Goal: Communication & Community: Ask a question

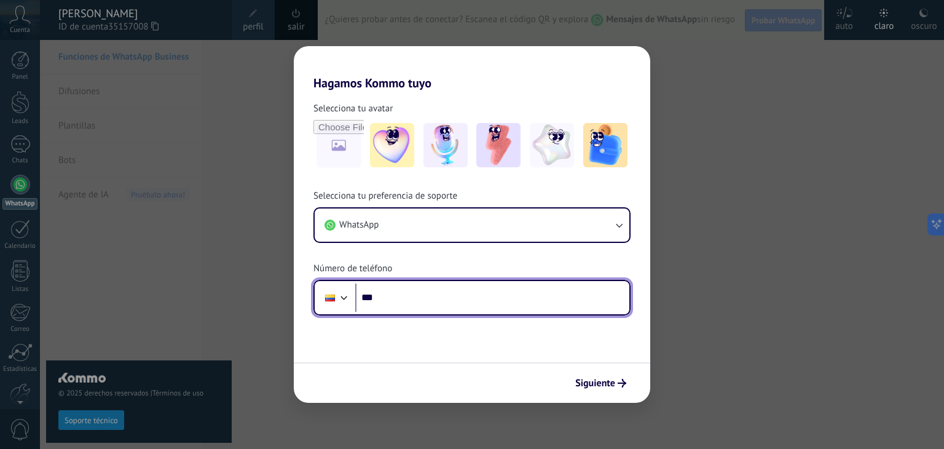
click at [418, 311] on div "Phone ***" at bounding box center [471, 298] width 317 height 36
type input "**********"
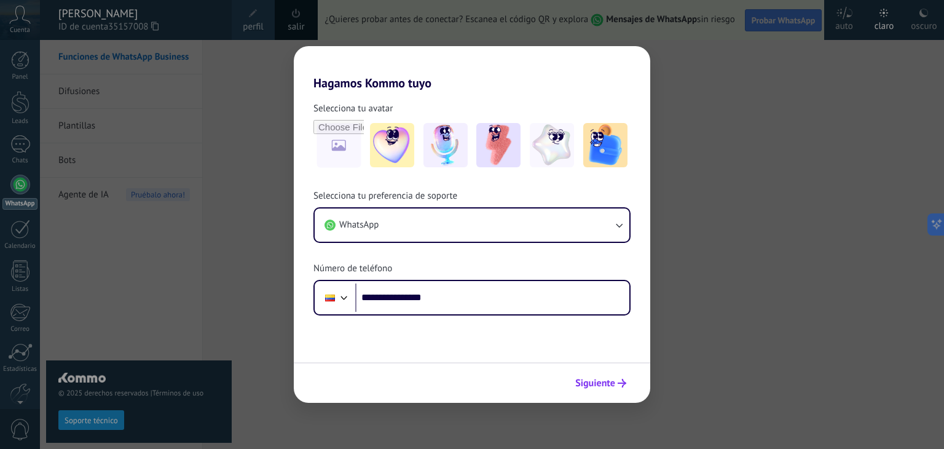
click at [602, 376] on button "Siguiente" at bounding box center [601, 382] width 62 height 21
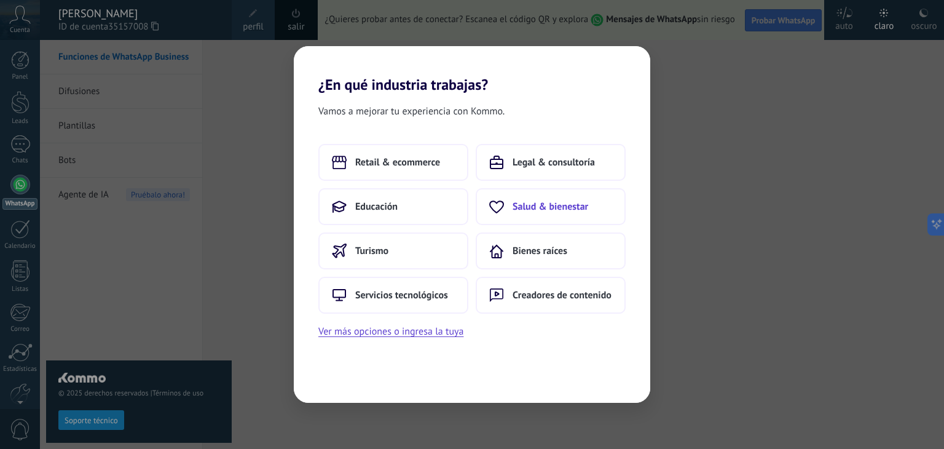
click at [543, 211] on span "Salud & bienestar" at bounding box center [550, 206] width 76 height 12
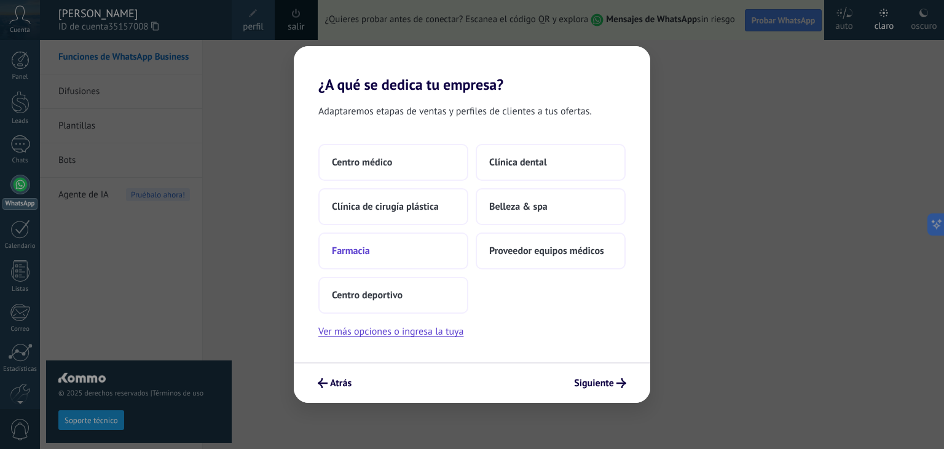
click at [352, 249] on span "Farmacia" at bounding box center [351, 251] width 38 height 12
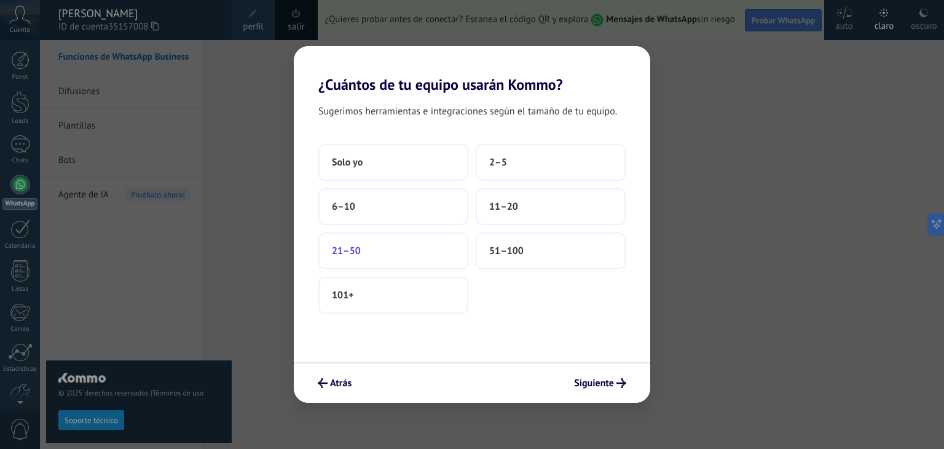
click at [381, 248] on button "21–50" at bounding box center [393, 250] width 150 height 37
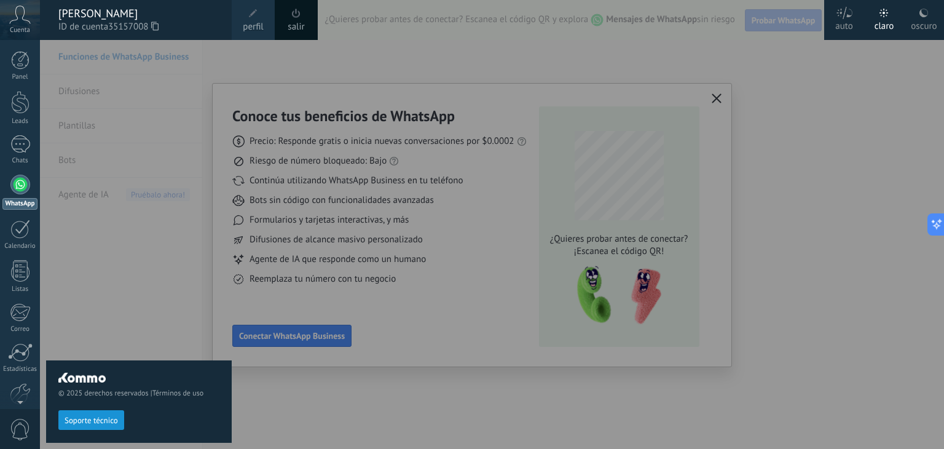
click at [382, 406] on div at bounding box center [512, 224] width 944 height 449
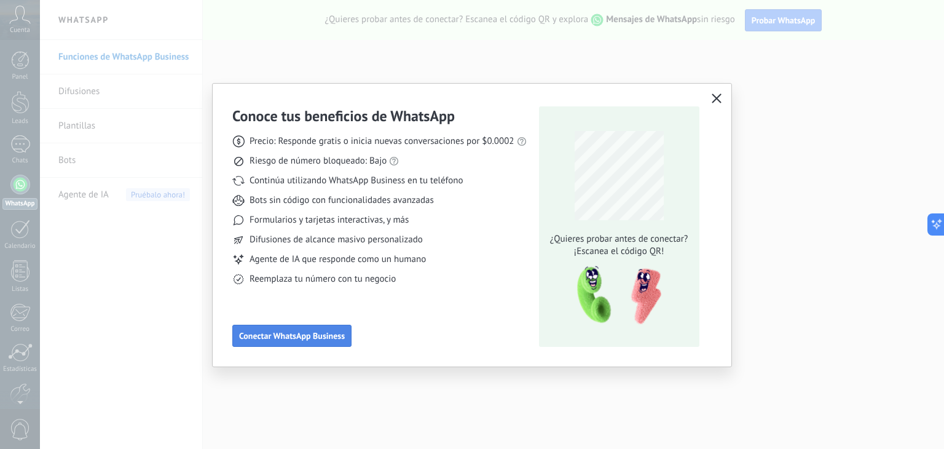
click at [295, 334] on span "Conectar WhatsApp Business" at bounding box center [292, 335] width 106 height 9
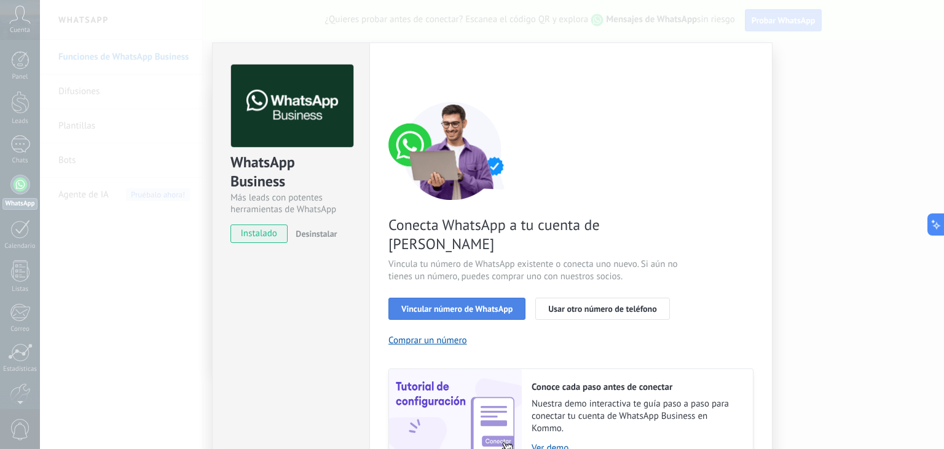
click at [457, 304] on span "Vincular número de WhatsApp" at bounding box center [456, 308] width 111 height 9
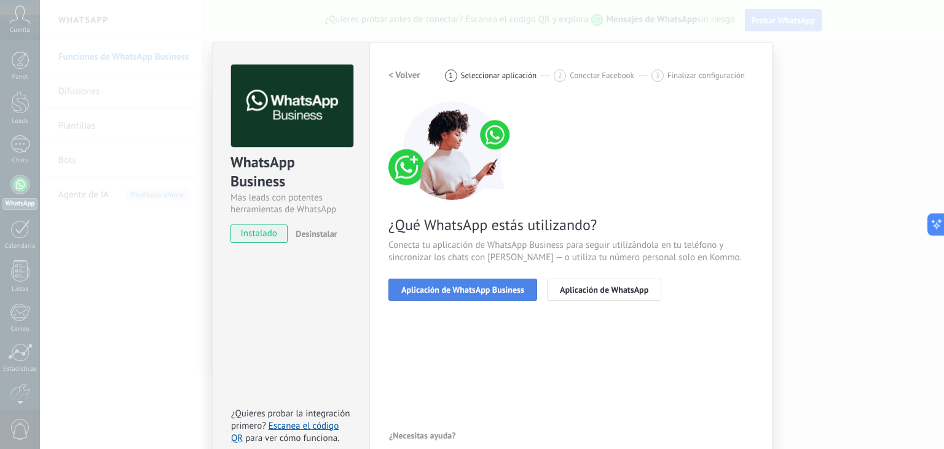
click at [464, 289] on span "Aplicación de WhatsApp Business" at bounding box center [462, 289] width 123 height 9
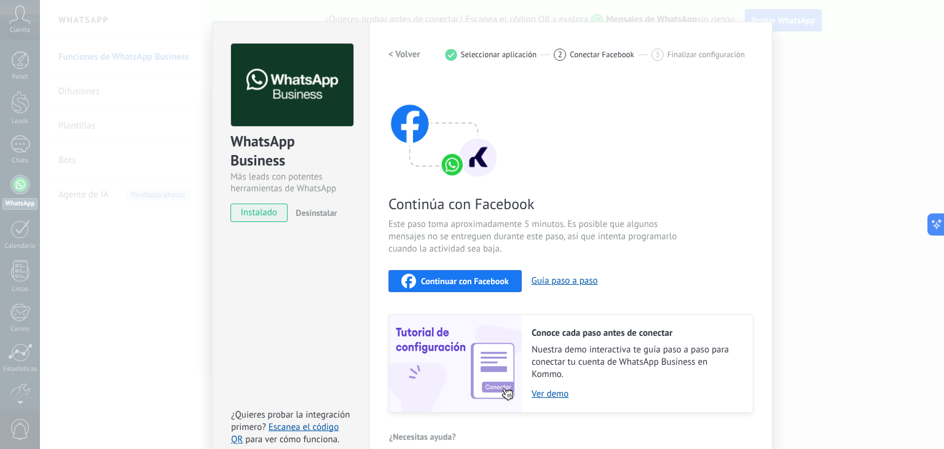
scroll to position [39, 0]
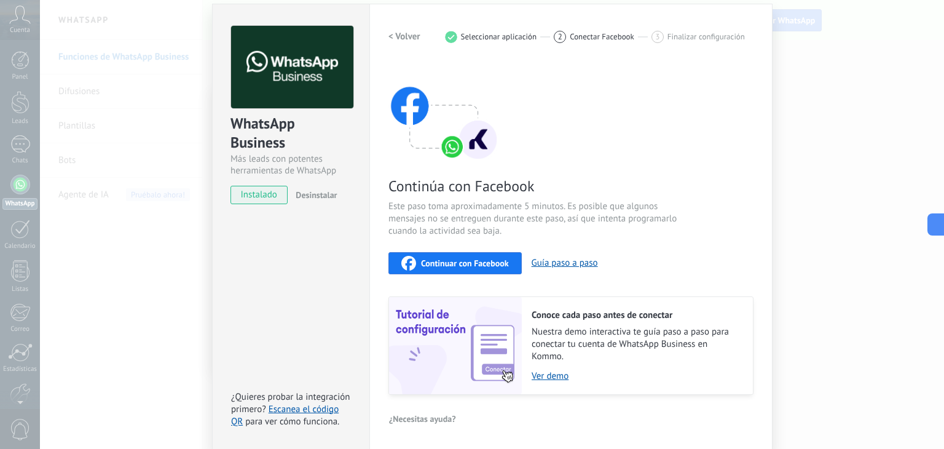
click at [399, 42] on button "< Volver" at bounding box center [404, 37] width 32 height 22
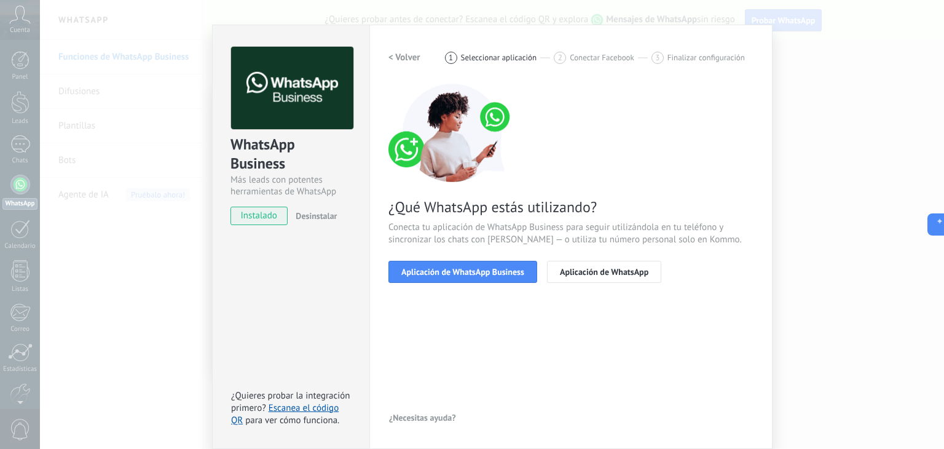
scroll to position [17, 0]
click at [399, 54] on h2 "< Volver" at bounding box center [404, 58] width 32 height 12
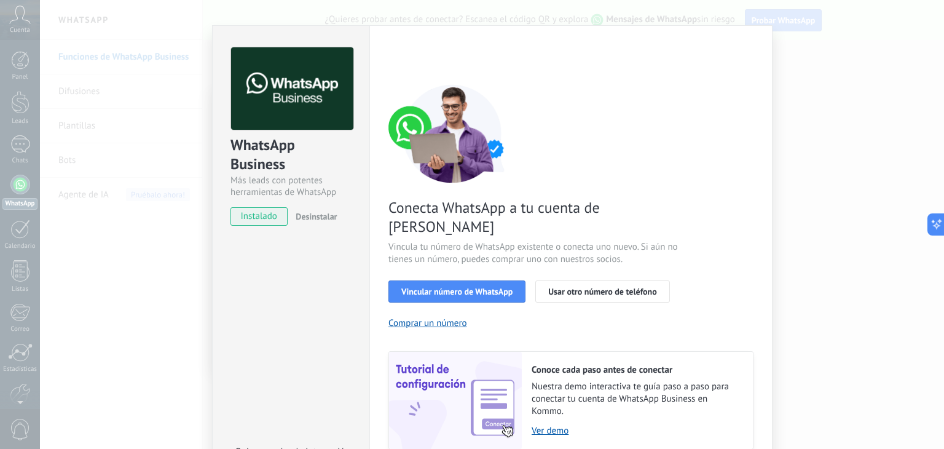
scroll to position [39, 0]
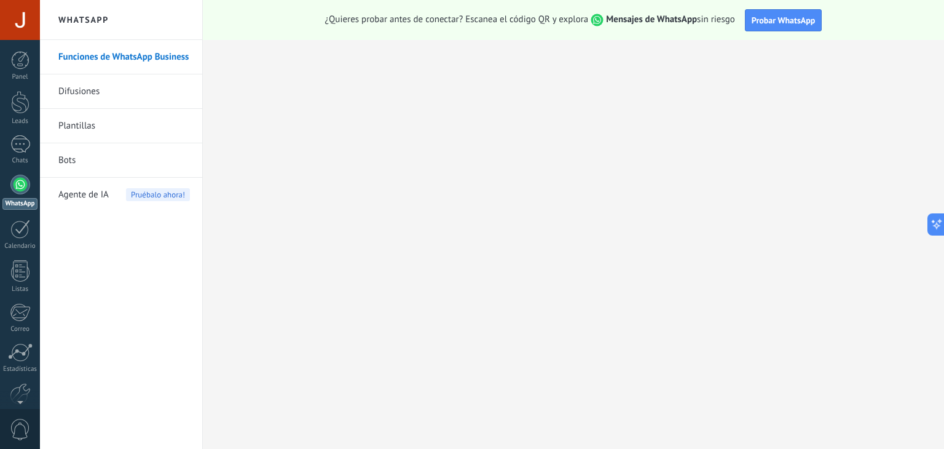
click at [25, 190] on div at bounding box center [20, 185] width 20 height 20
click at [790, 20] on span "Probar WhatsApp" at bounding box center [783, 20] width 64 height 11
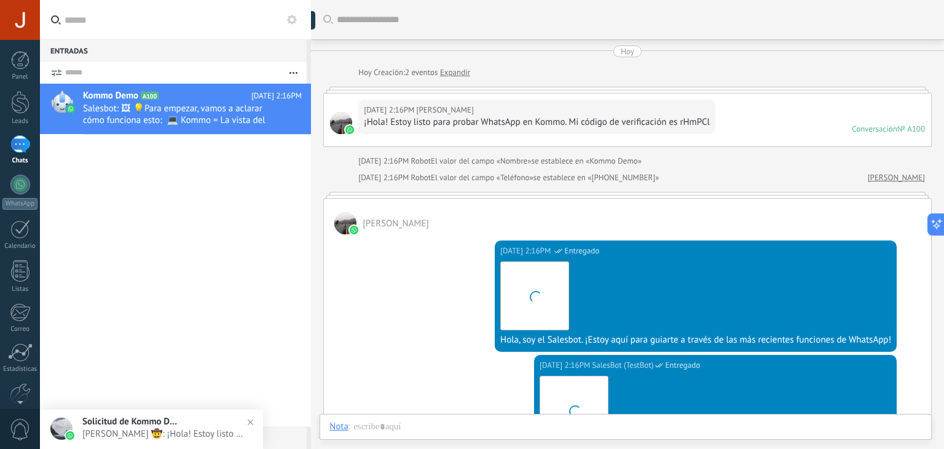
scroll to position [18, 0]
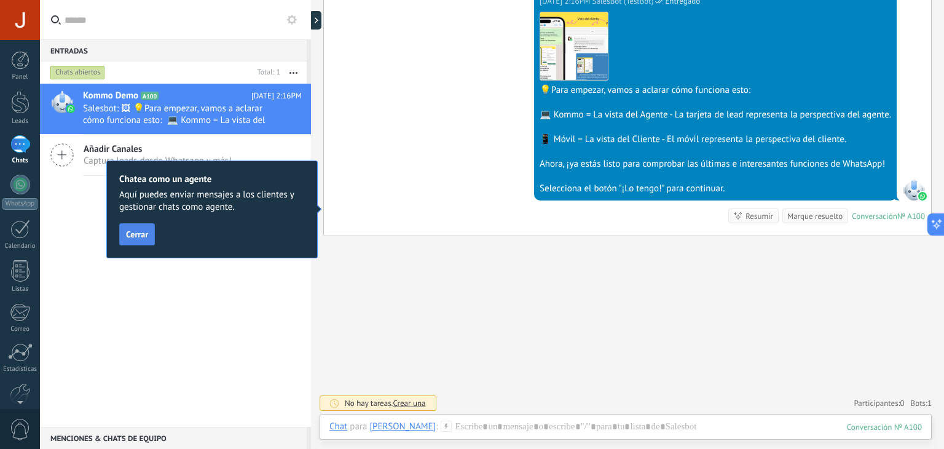
click at [135, 238] on span "Cerrar" at bounding box center [137, 234] width 22 height 9
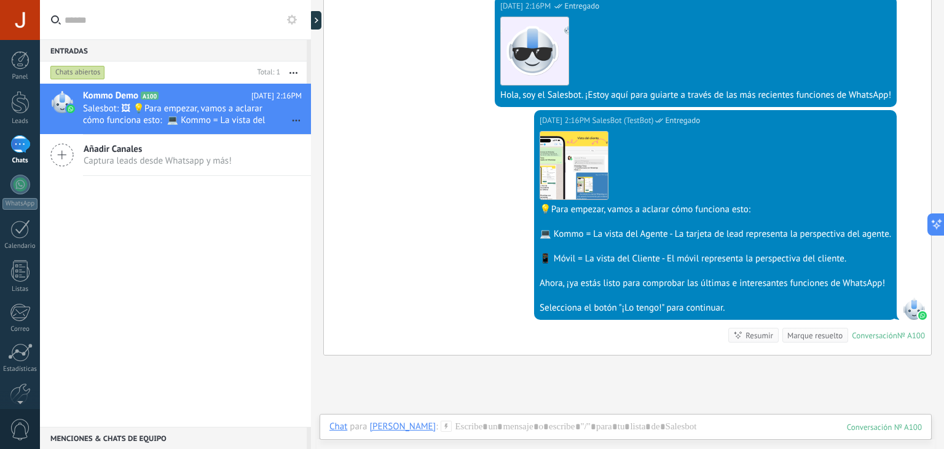
scroll to position [246, 0]
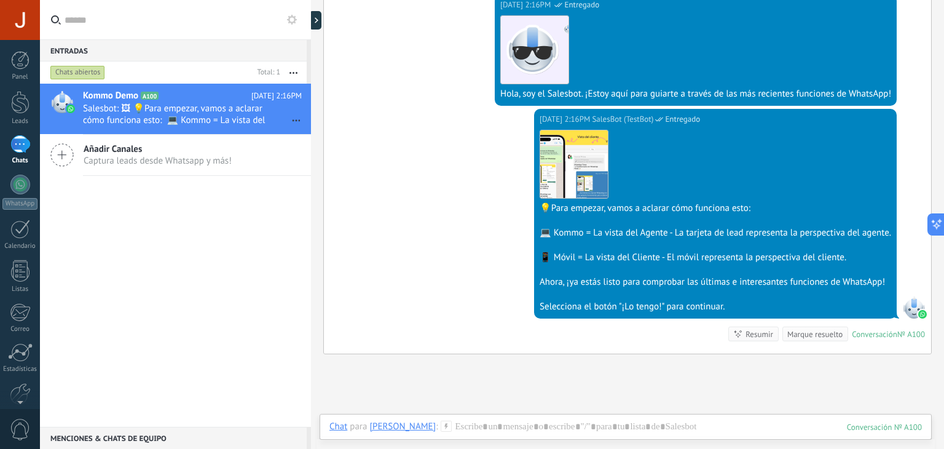
click at [138, 148] on span "Añadir Canales" at bounding box center [158, 149] width 148 height 12
click at [56, 146] on icon at bounding box center [61, 154] width 23 height 23
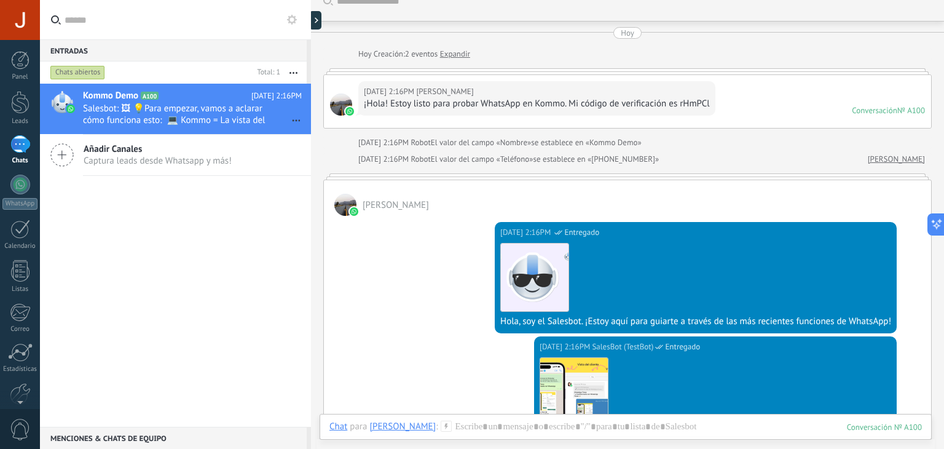
scroll to position [0, 0]
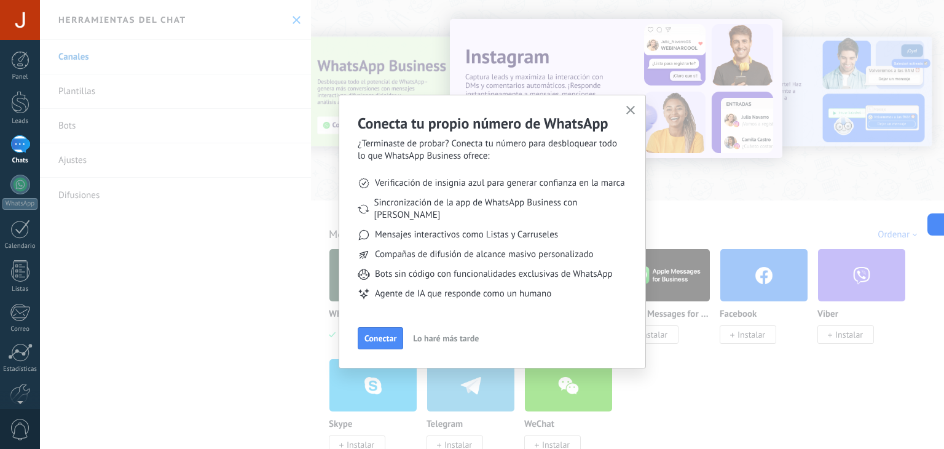
click at [630, 110] on use "button" at bounding box center [630, 110] width 9 height 9
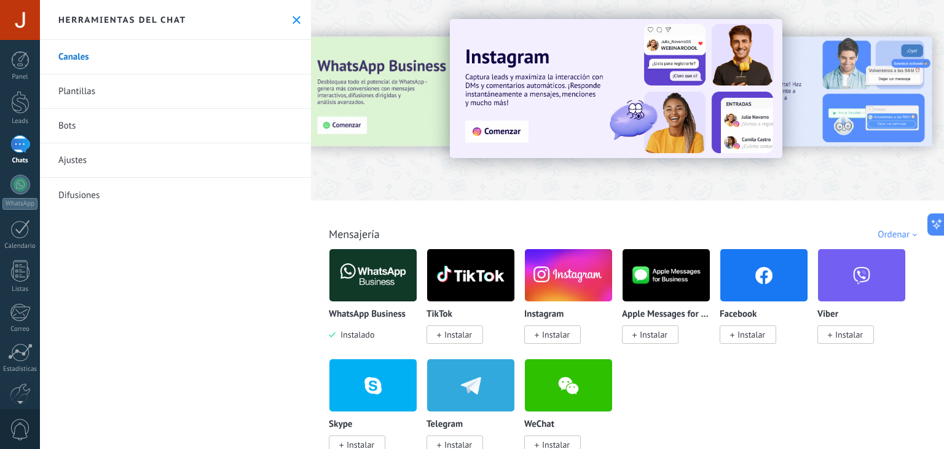
click at [295, 21] on icon at bounding box center [296, 20] width 8 height 8
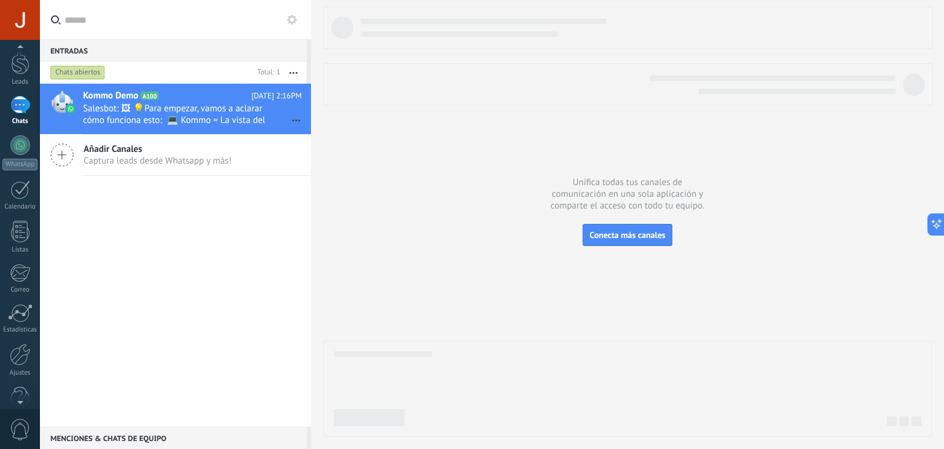
scroll to position [61, 0]
click at [21, 84] on div "1" at bounding box center [20, 83] width 20 height 18
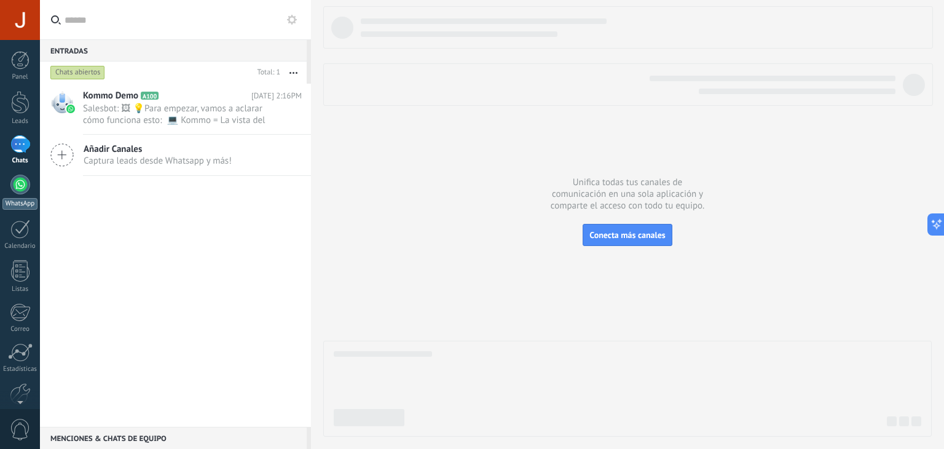
click at [18, 187] on div at bounding box center [20, 185] width 20 height 20
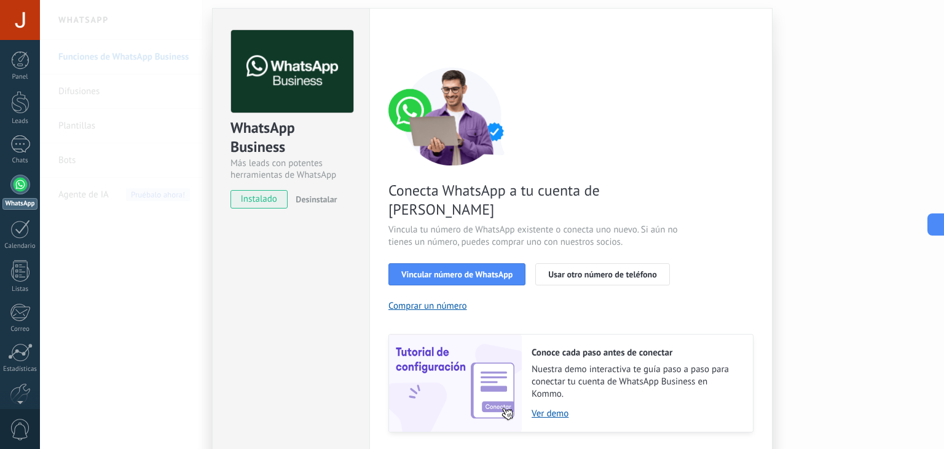
scroll to position [53, 0]
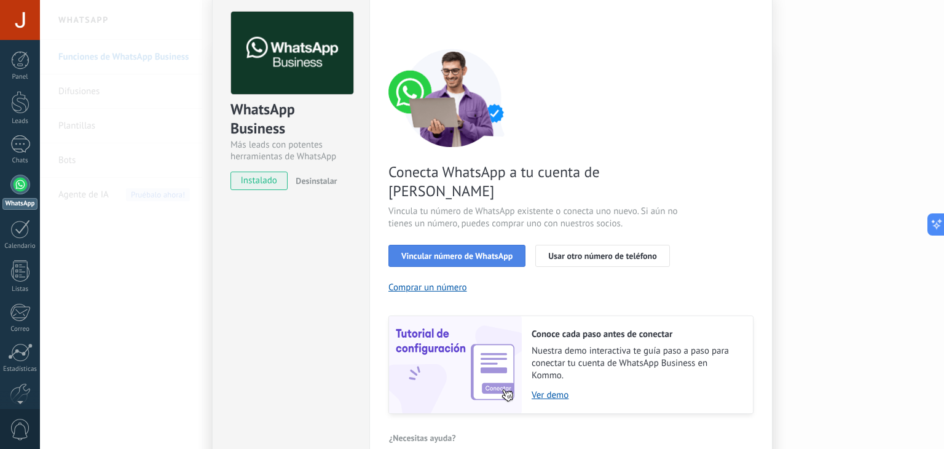
click at [453, 251] on span "Vincular número de WhatsApp" at bounding box center [456, 255] width 111 height 9
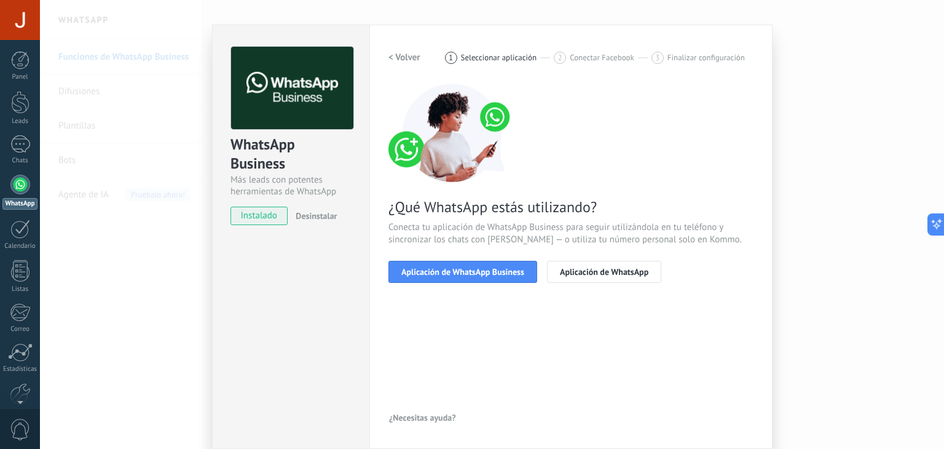
scroll to position [17, 0]
click at [254, 213] on span "instalado" at bounding box center [259, 216] width 56 height 18
click at [265, 217] on span "instalado" at bounding box center [259, 216] width 56 height 18
click at [253, 215] on span "instalado" at bounding box center [259, 216] width 56 height 18
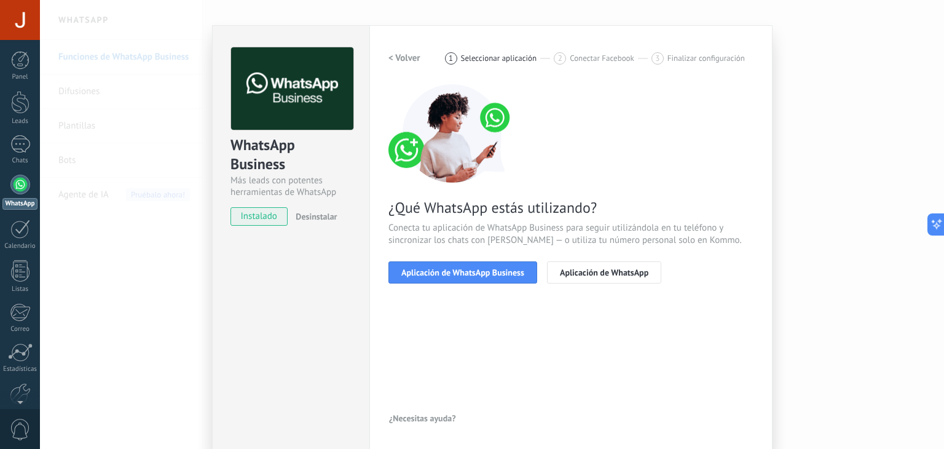
click at [253, 215] on span "instalado" at bounding box center [259, 216] width 56 height 18
click at [428, 273] on span "Aplicación de WhatsApp Business" at bounding box center [462, 272] width 123 height 9
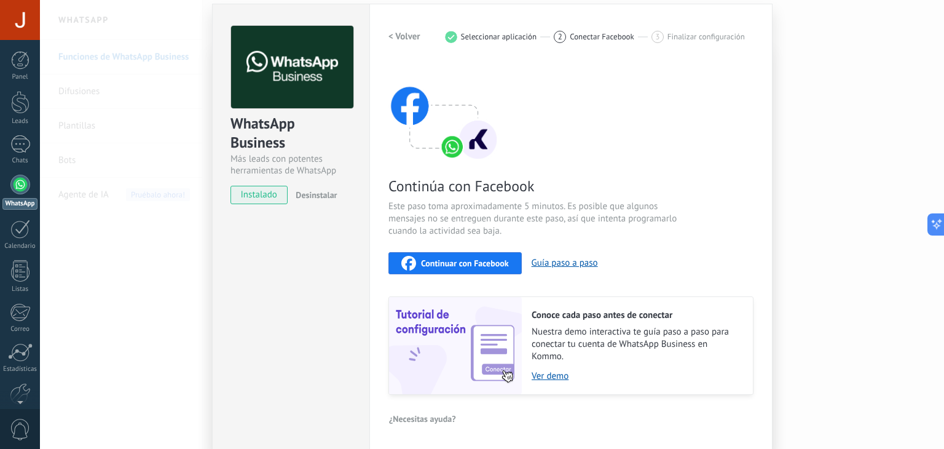
scroll to position [0, 0]
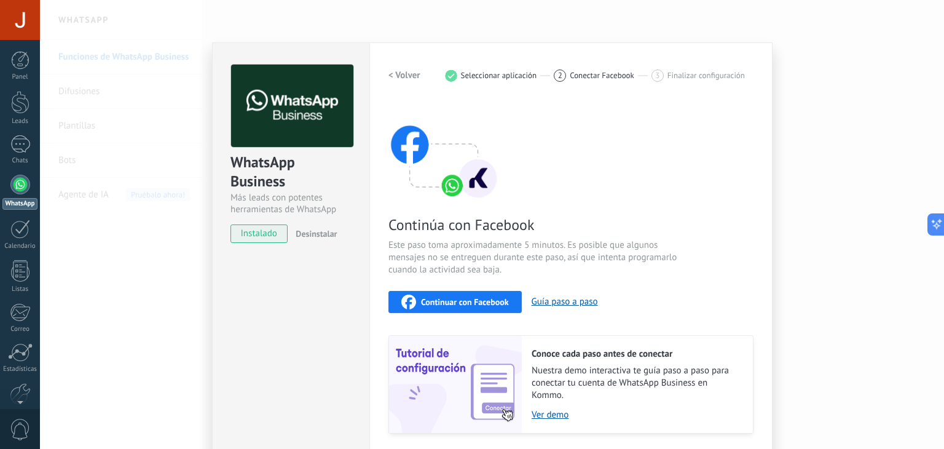
click at [467, 300] on span "Continuar con Facebook" at bounding box center [465, 301] width 88 height 9
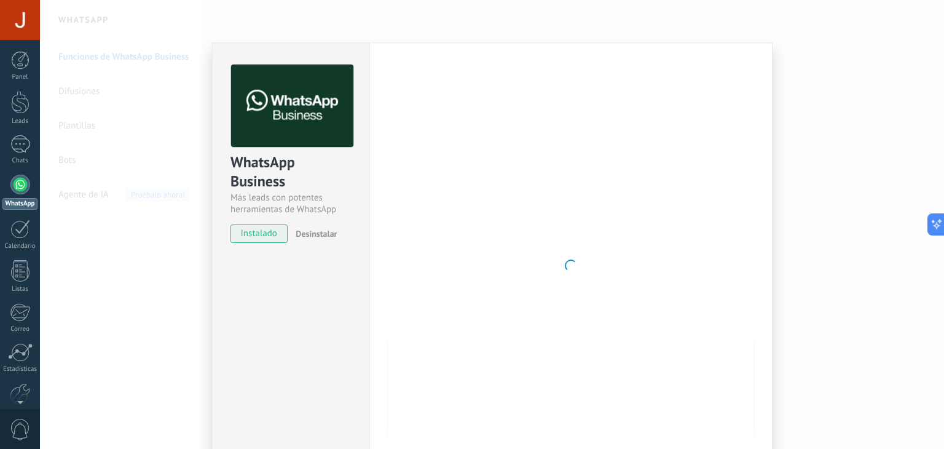
click at [443, 211] on div "Continúa con Facebook Este paso toma aproximadamente 5 minutos. Es posible que …" at bounding box center [570, 267] width 365 height 332
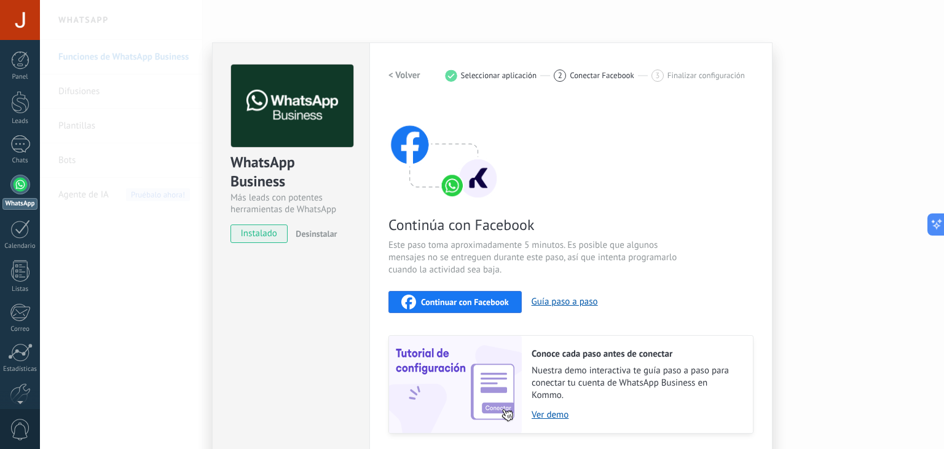
click at [312, 238] on span "Desinstalar" at bounding box center [316, 233] width 41 height 11
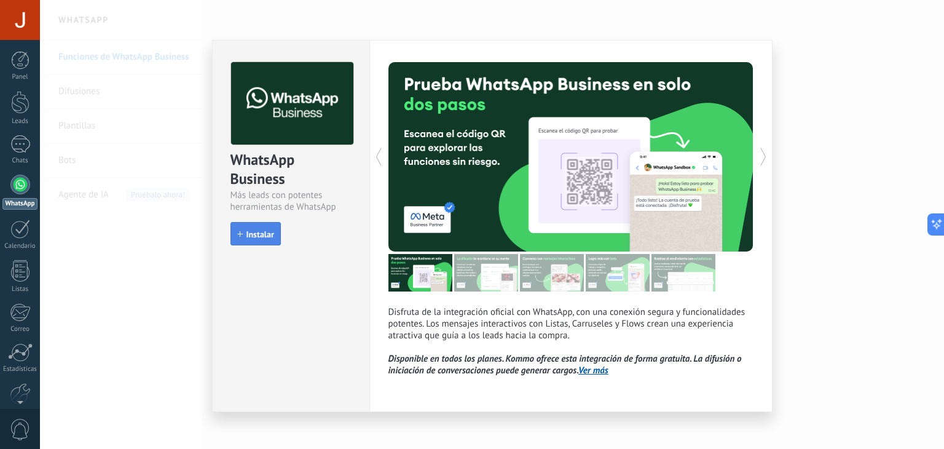
click at [251, 235] on span "Instalar" at bounding box center [260, 234] width 28 height 9
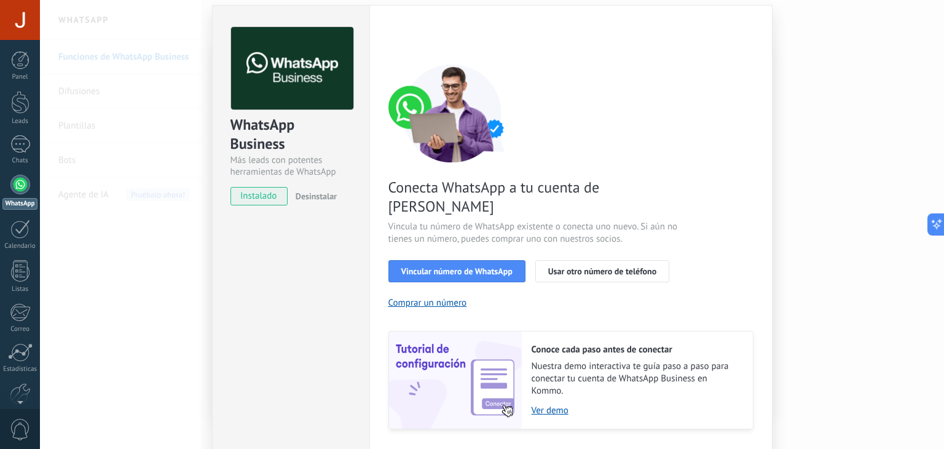
scroll to position [52, 0]
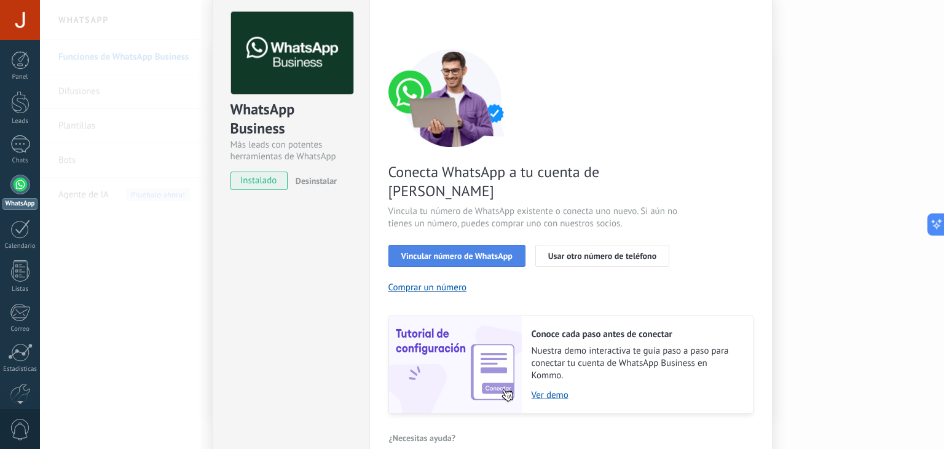
click at [476, 251] on span "Vincular número de WhatsApp" at bounding box center [456, 255] width 111 height 9
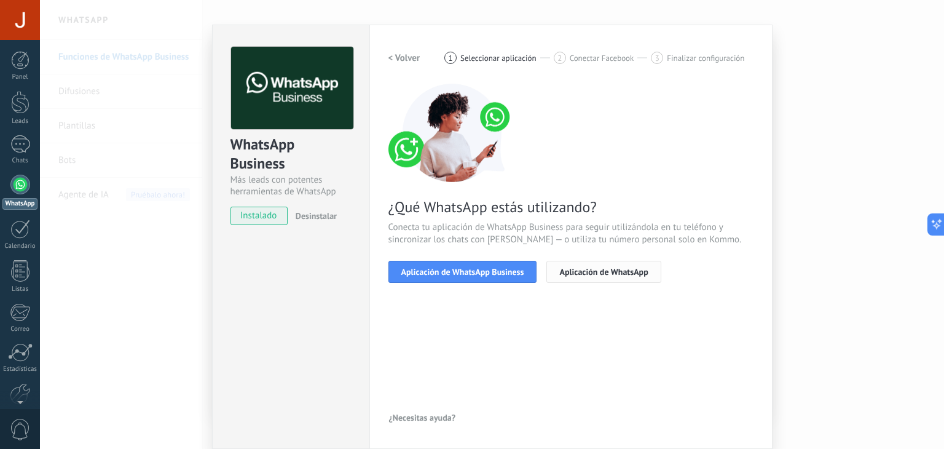
click at [588, 273] on span "Aplicación de WhatsApp" at bounding box center [603, 271] width 88 height 9
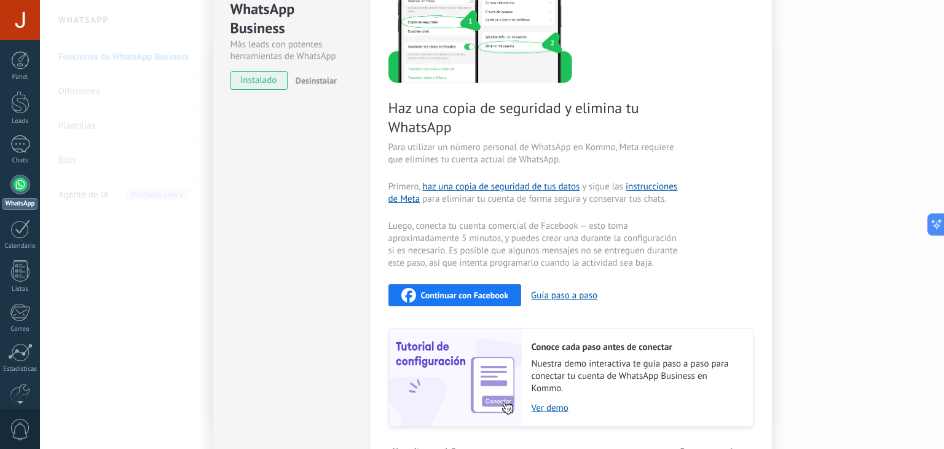
scroll to position [184, 0]
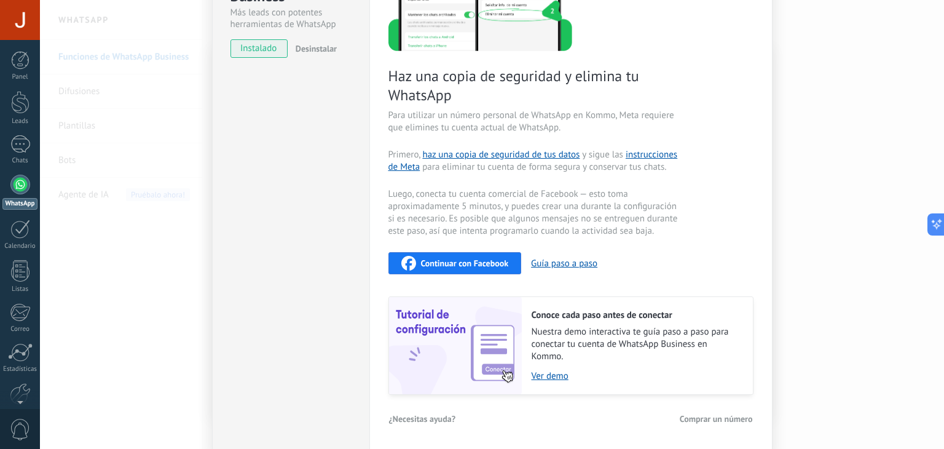
click at [501, 268] on div "Continuar con Facebook" at bounding box center [455, 263] width 108 height 15
click at [622, 213] on span "Luego, conecta tu cuenta comercial de Facebook — esto toma aproximadamente 5 mi…" at bounding box center [534, 212] width 292 height 49
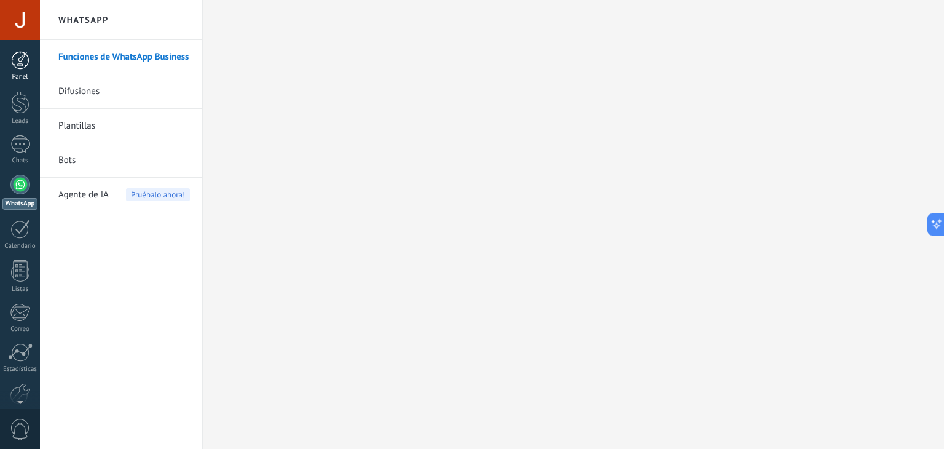
click at [31, 60] on link "Panel" at bounding box center [20, 66] width 40 height 30
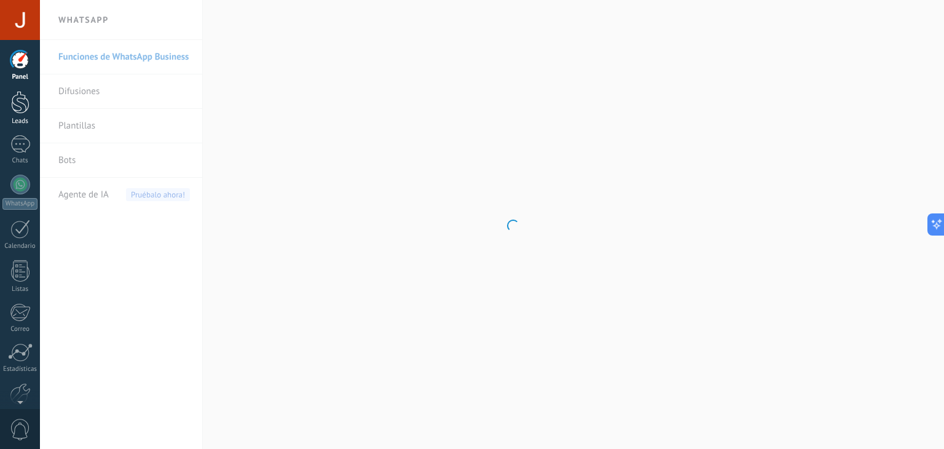
click at [22, 116] on link "Leads" at bounding box center [20, 108] width 40 height 34
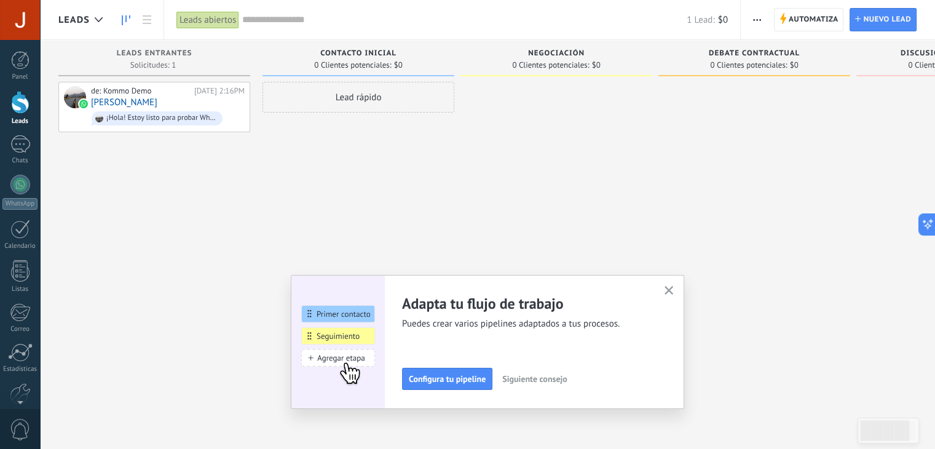
click at [669, 293] on icon "button" at bounding box center [668, 290] width 9 height 9
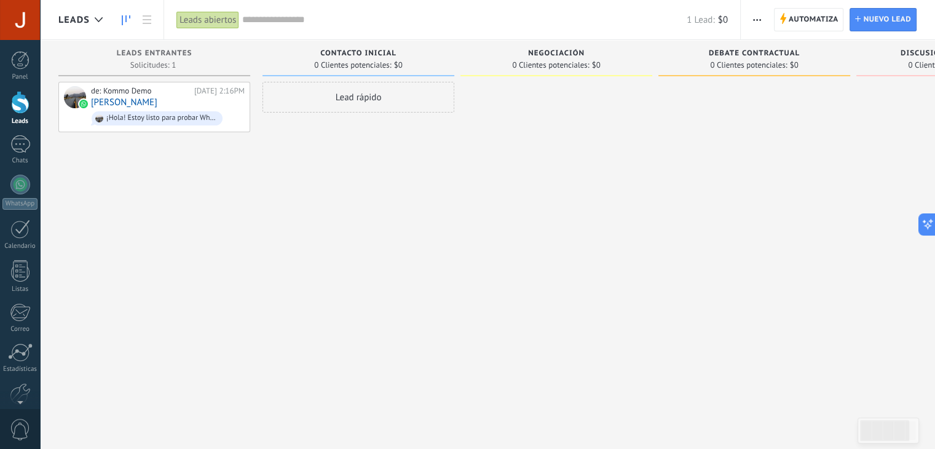
click at [318, 100] on div "Lead rápido" at bounding box center [358, 97] width 192 height 31
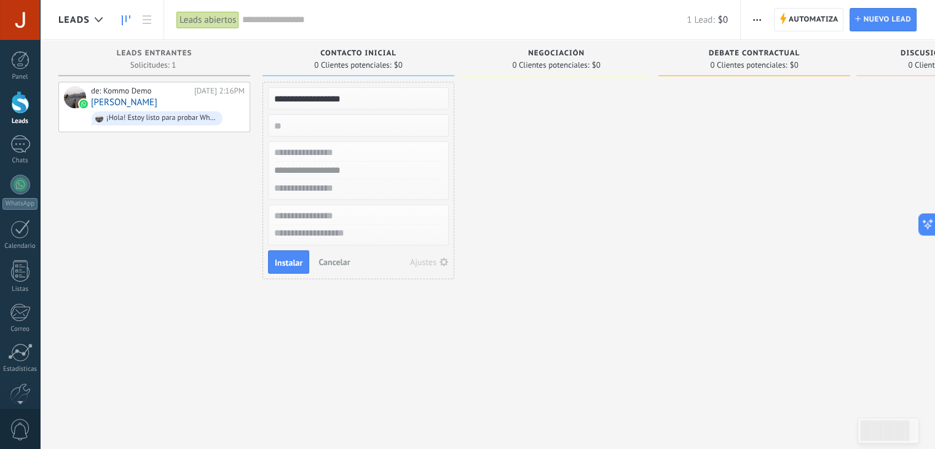
type input "**********"
click at [324, 154] on input "text" at bounding box center [356, 153] width 179 height 18
type input "****"
click at [347, 173] on input "text" at bounding box center [356, 171] width 179 height 18
type input "**********"
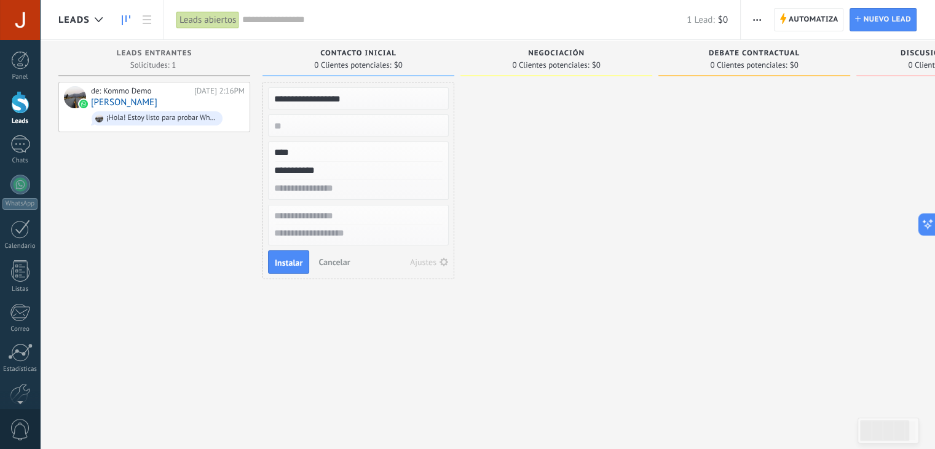
click at [359, 216] on input "text" at bounding box center [356, 216] width 179 height 18
click at [275, 265] on span "Instalar" at bounding box center [289, 262] width 28 height 9
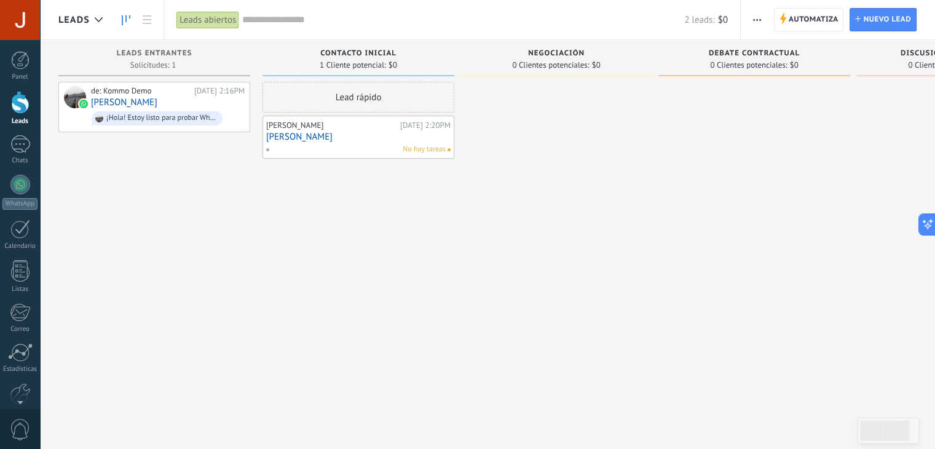
click at [351, 147] on div "No hay tareas" at bounding box center [355, 149] width 180 height 11
click at [266, 153] on span at bounding box center [272, 149] width 14 height 11
click at [447, 131] on ul at bounding box center [358, 126] width 181 height 15
click at [499, 136] on div at bounding box center [556, 226] width 192 height 288
click at [280, 127] on div "mary" at bounding box center [331, 125] width 131 height 10
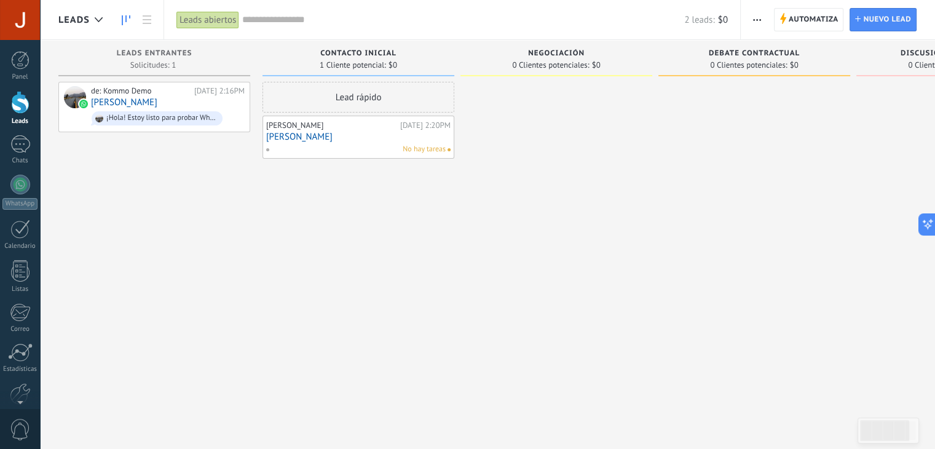
click at [281, 133] on link "fernando benavides" at bounding box center [358, 136] width 184 height 10
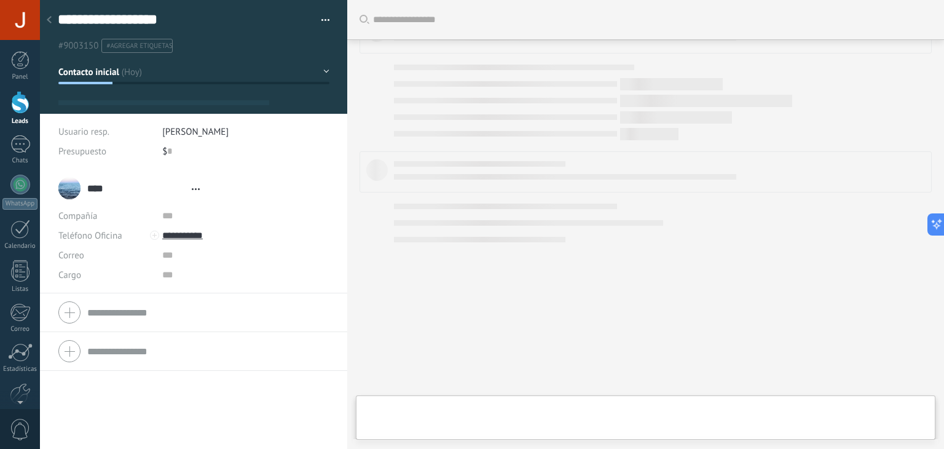
type textarea "**********"
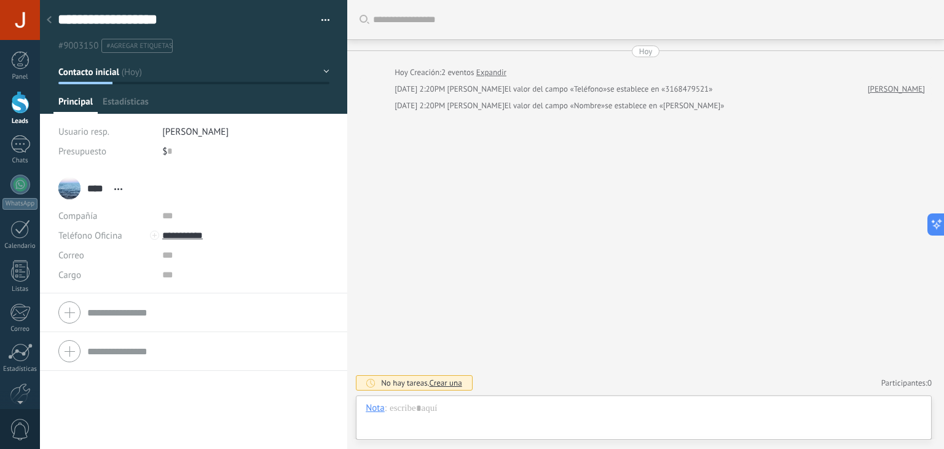
scroll to position [18, 0]
click at [449, 415] on div at bounding box center [644, 420] width 556 height 37
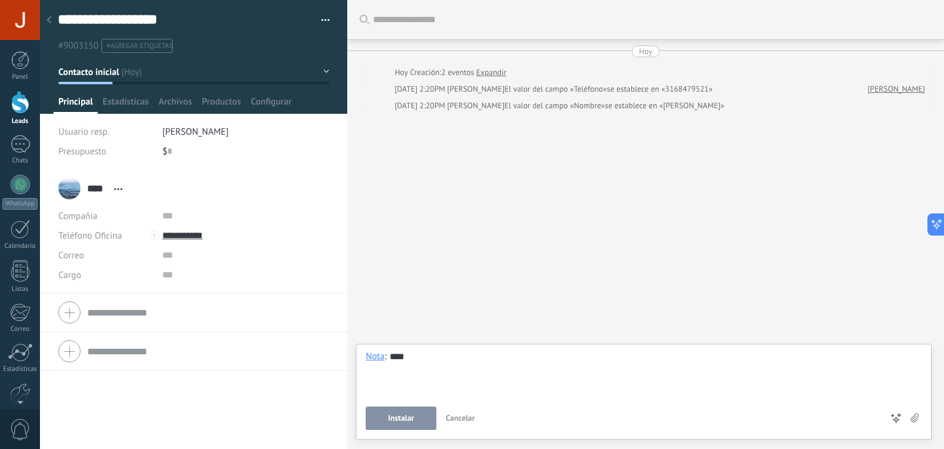
click at [406, 412] on button "Instalar" at bounding box center [401, 417] width 71 height 23
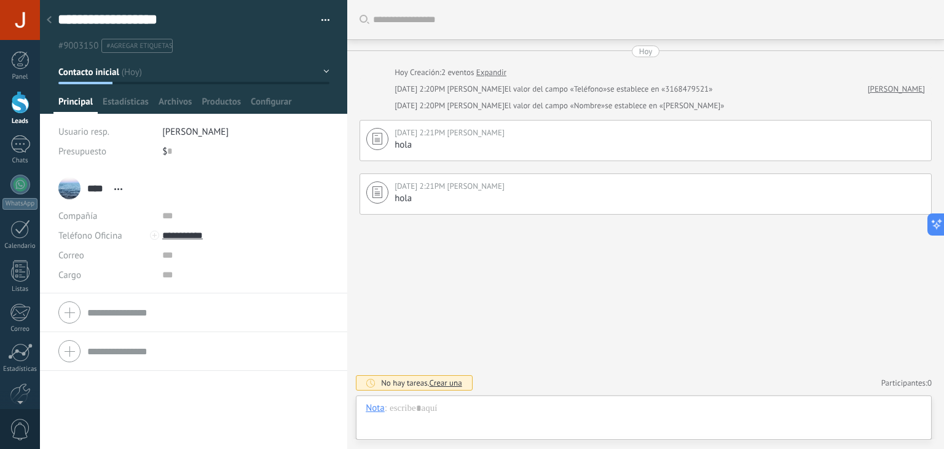
click at [79, 186] on div "**** mary **** mary Apellido Abrir detalle Copie el nombre Desatar Contacto pri…" at bounding box center [93, 188] width 70 height 31
click at [71, 186] on div "**** mary **** mary Apellido Abrir detalle Copie el nombre Desatar Contacto pri…" at bounding box center [93, 188] width 70 height 31
click at [98, 187] on input "****" at bounding box center [97, 188] width 21 height 12
click at [69, 190] on div "**** mary **** mary Apellido Abrir detalle Copie el nombre Desatar Contacto pri…" at bounding box center [193, 188] width 270 height 31
click at [7, 180] on link "WhatsApp" at bounding box center [20, 192] width 40 height 35
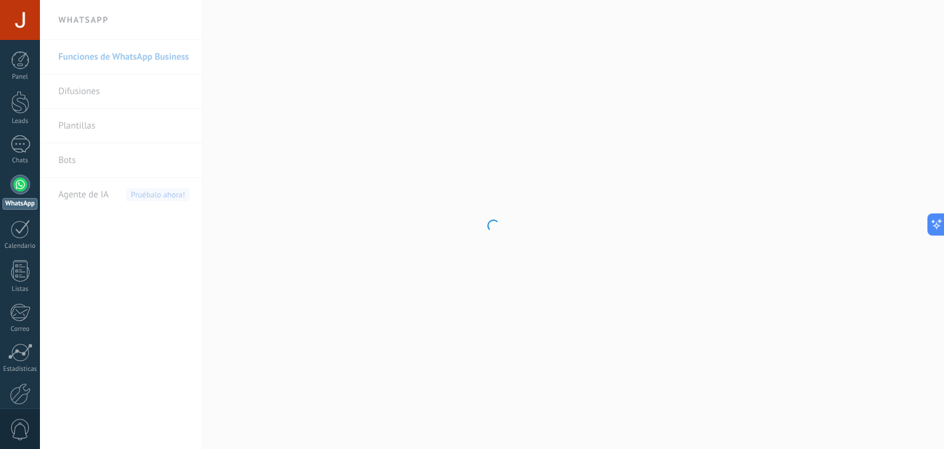
click at [332, 305] on div at bounding box center [492, 224] width 904 height 449
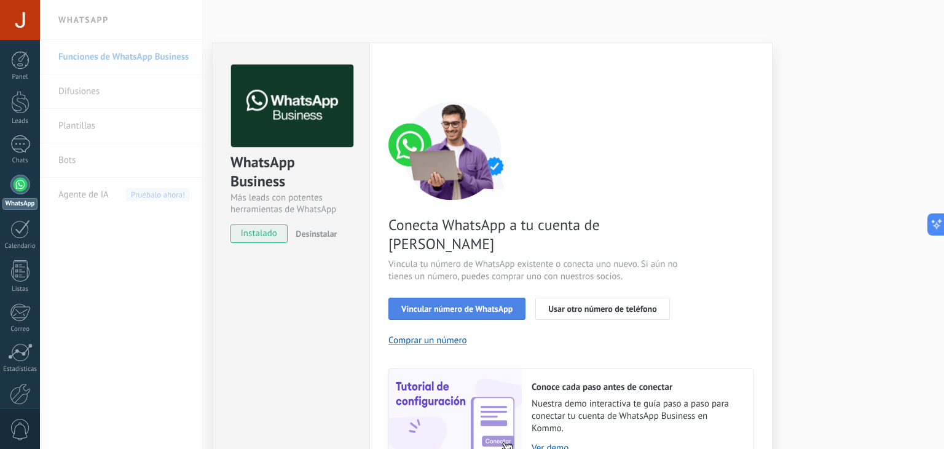
click at [455, 297] on button "Vincular número de WhatsApp" at bounding box center [456, 308] width 137 height 22
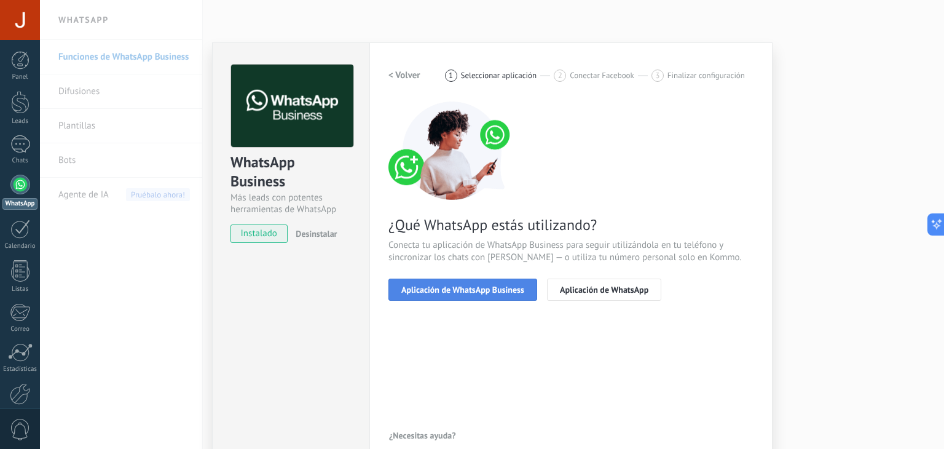
click at [464, 287] on span "Aplicación de WhatsApp Business" at bounding box center [462, 289] width 123 height 9
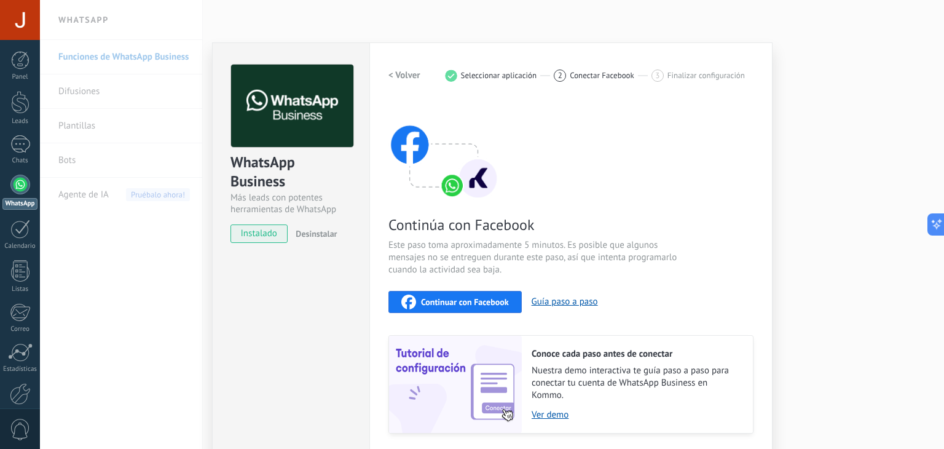
click at [467, 297] on span "Continuar con Facebook" at bounding box center [465, 301] width 88 height 9
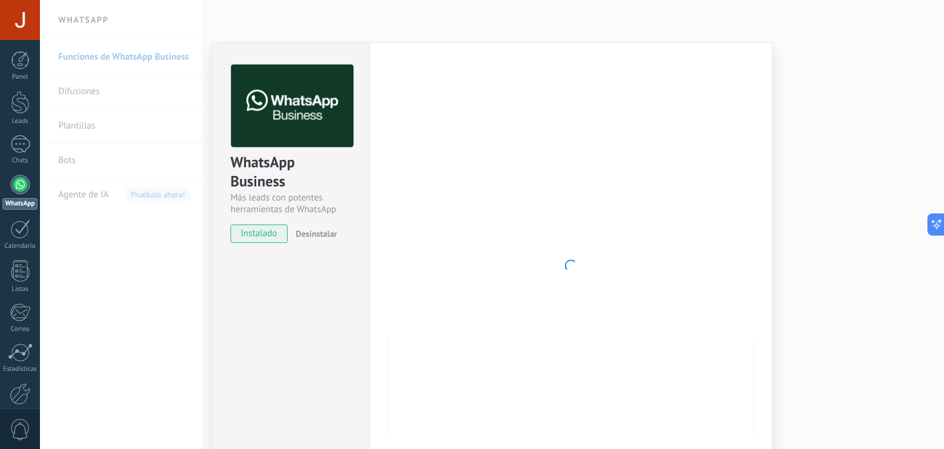
click at [780, 69] on div "WhatsApp Business Más leads con potentes herramientas de WhatsApp instalado Des…" at bounding box center [492, 224] width 904 height 449
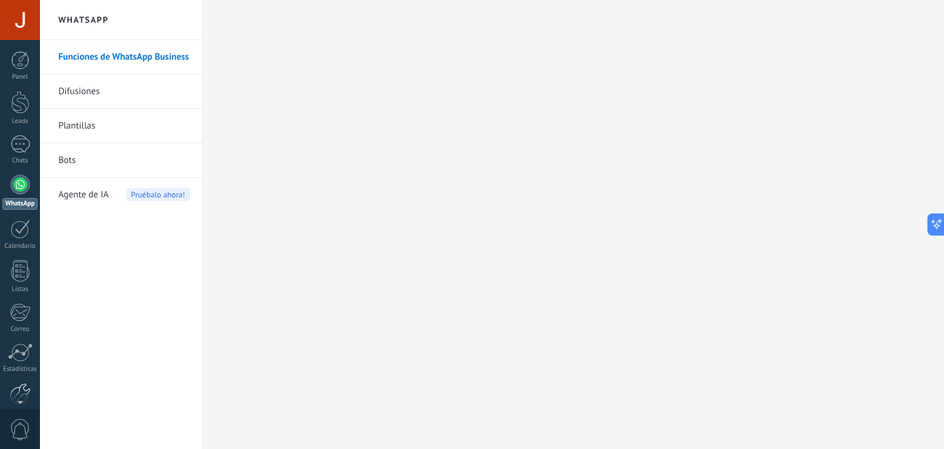
click at [23, 389] on div at bounding box center [20, 394] width 21 height 22
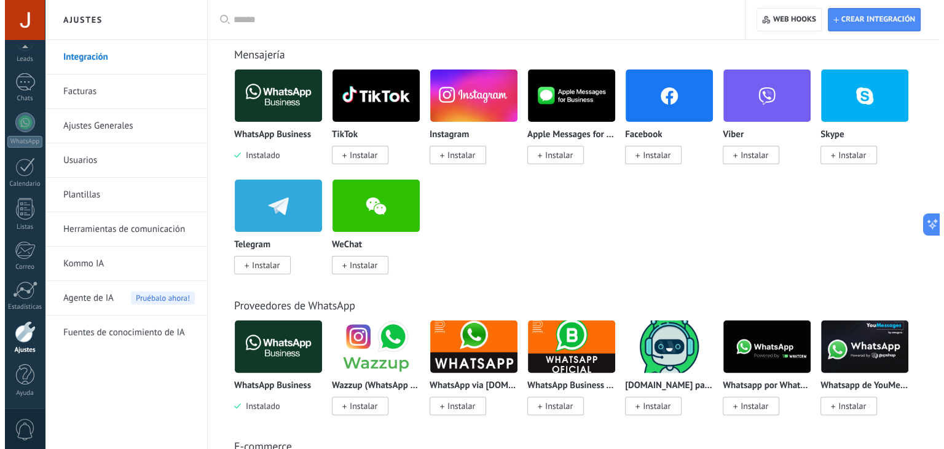
scroll to position [2372, 0]
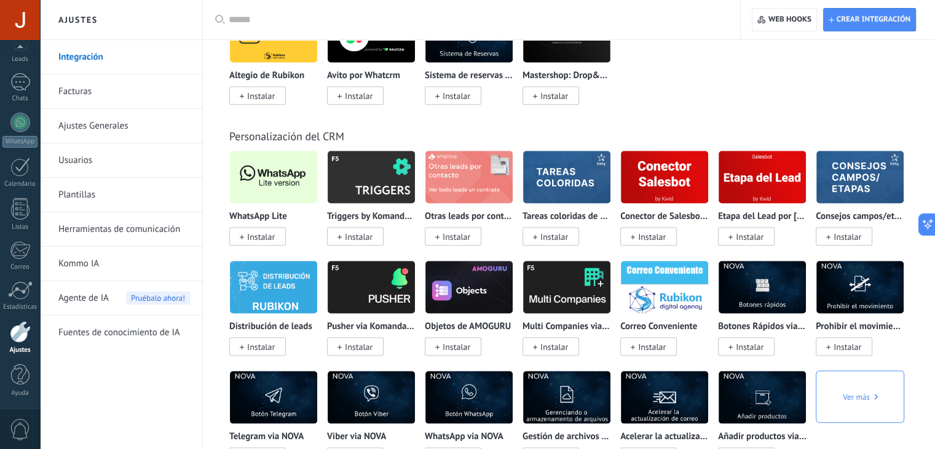
click at [273, 242] on span "Instalar" at bounding box center [261, 236] width 28 height 11
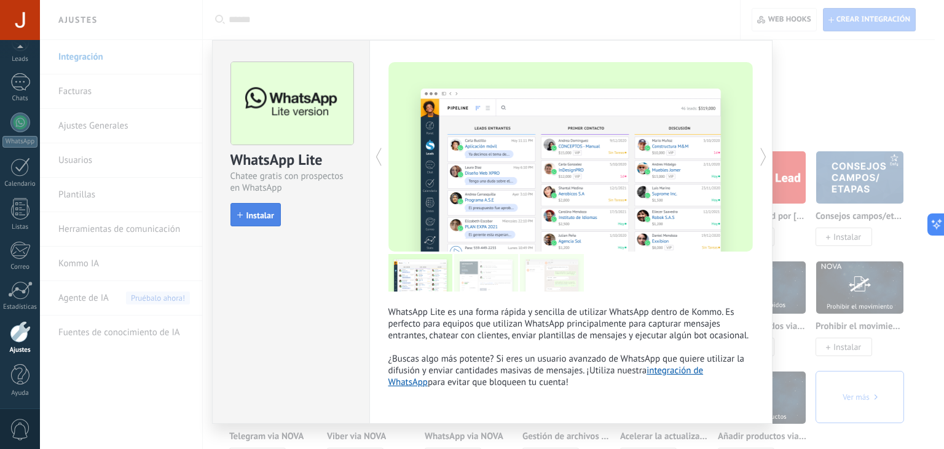
click at [265, 213] on span "Instalar" at bounding box center [260, 215] width 28 height 9
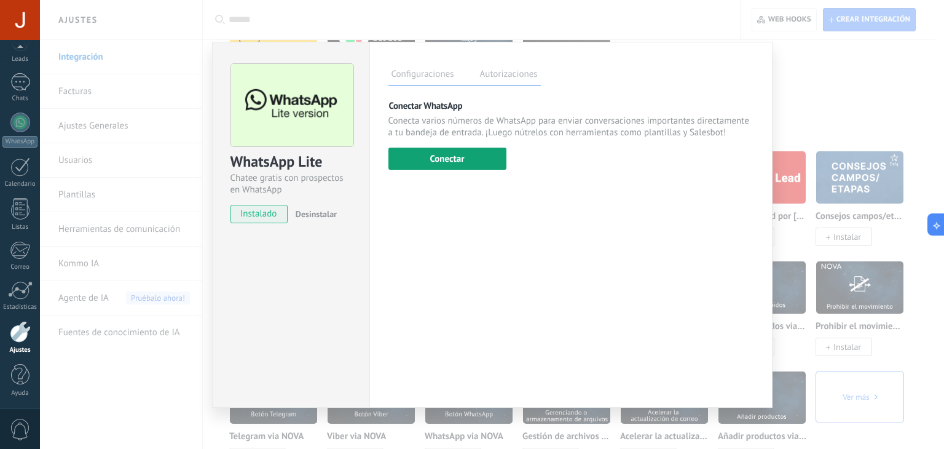
click at [445, 160] on button "Conectar" at bounding box center [447, 158] width 118 height 22
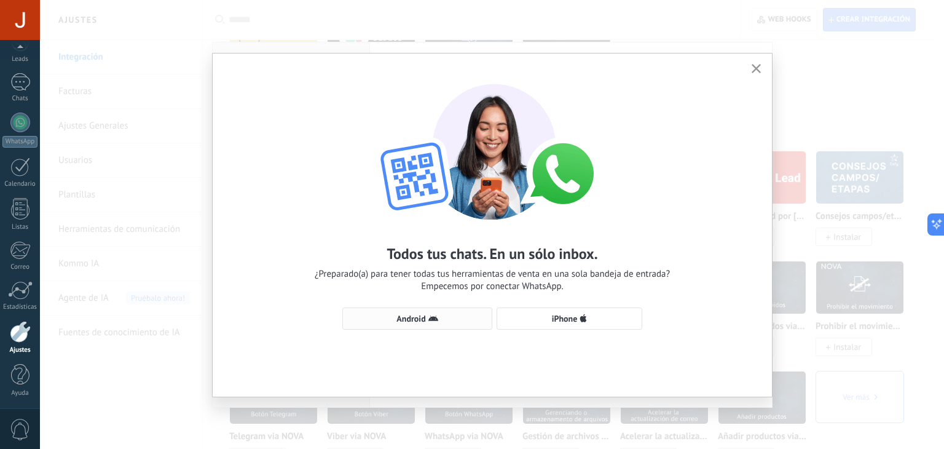
click at [460, 318] on span "Android" at bounding box center [417, 318] width 136 height 10
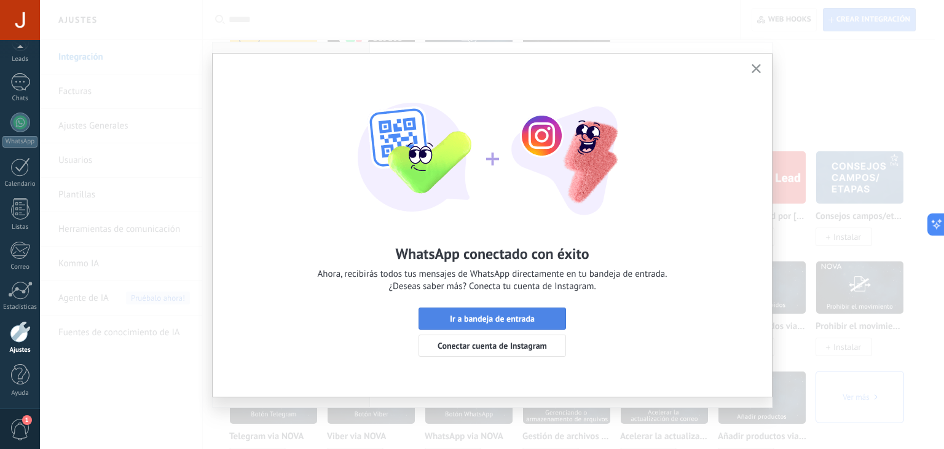
click at [496, 310] on button "Ir a bandeja de entrada" at bounding box center [491, 318] width 147 height 22
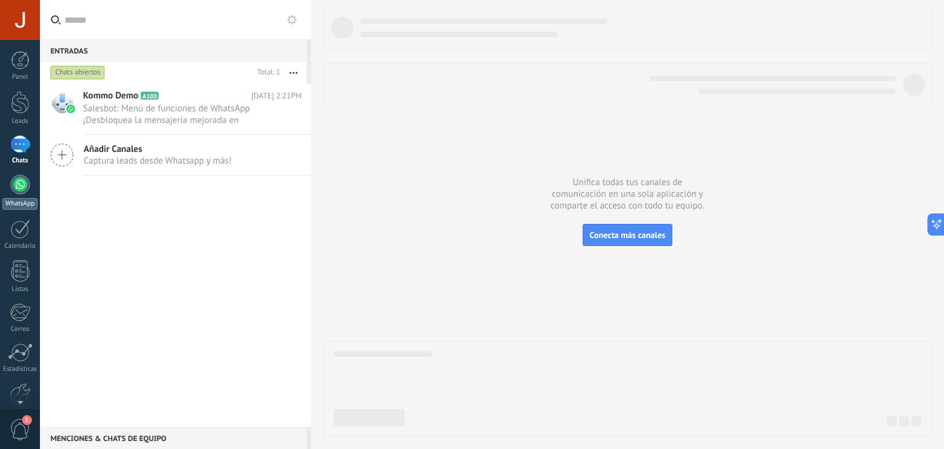
click at [23, 175] on div at bounding box center [20, 185] width 20 height 20
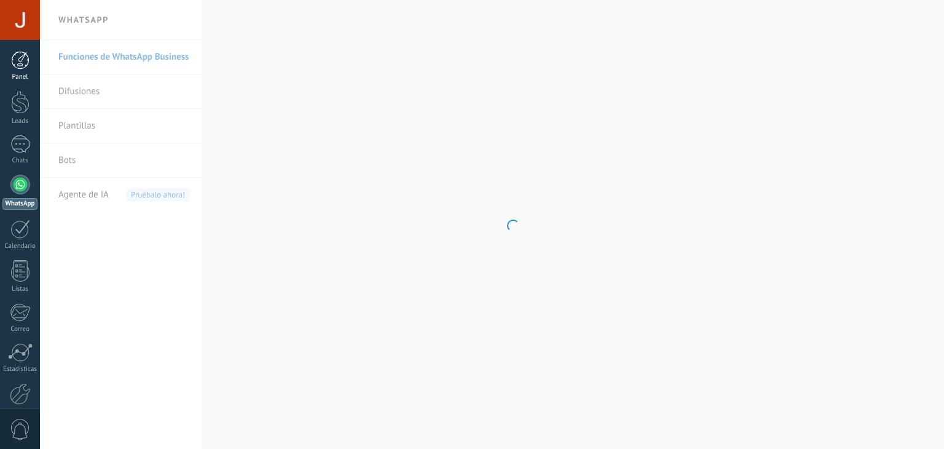
click at [18, 73] on div "Panel" at bounding box center [20, 77] width 36 height 8
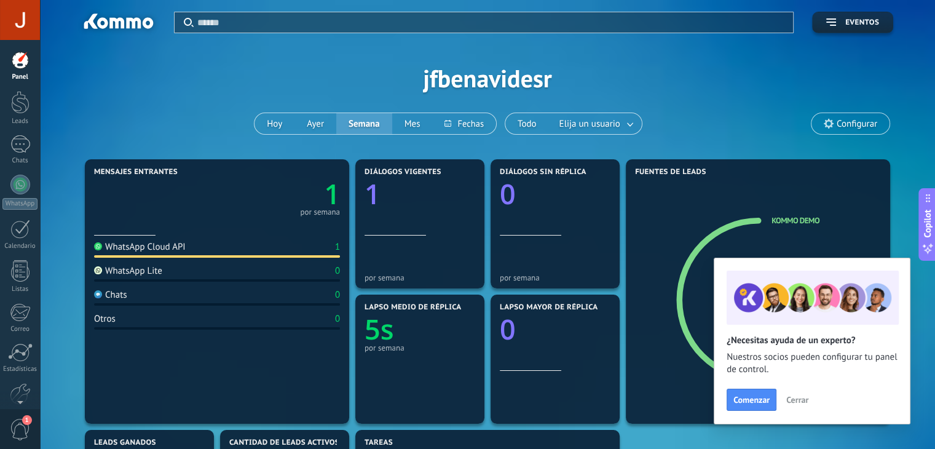
click at [347, 247] on section "Mensajes entrantes 1 por semana WhatsApp Cloud API 1 WhatsApp Lite 0 Chats 0 Ot…" at bounding box center [217, 291] width 264 height 264
click at [159, 275] on div "WhatsApp Lite" at bounding box center [128, 271] width 68 height 12
click at [149, 254] on div "WhatsApp Cloud API 1" at bounding box center [217, 249] width 246 height 17
click at [149, 253] on div "WhatsApp Cloud API 1" at bounding box center [217, 249] width 246 height 17
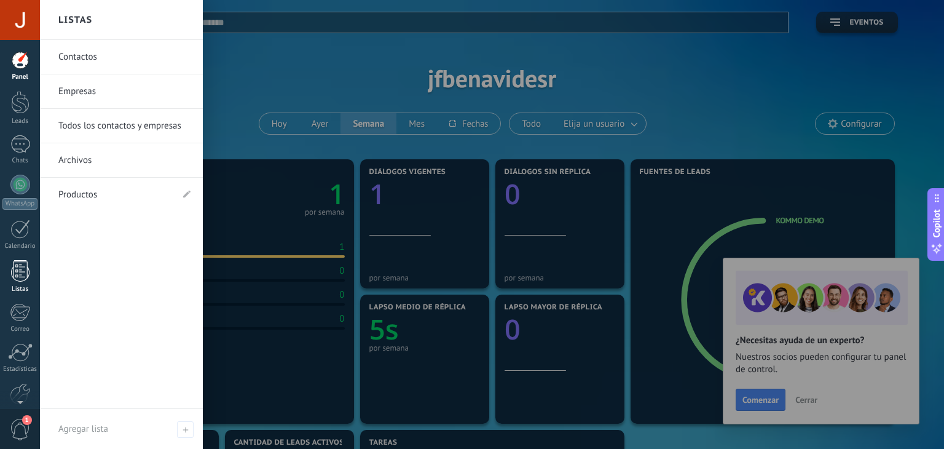
click at [15, 272] on div at bounding box center [20, 271] width 18 height 22
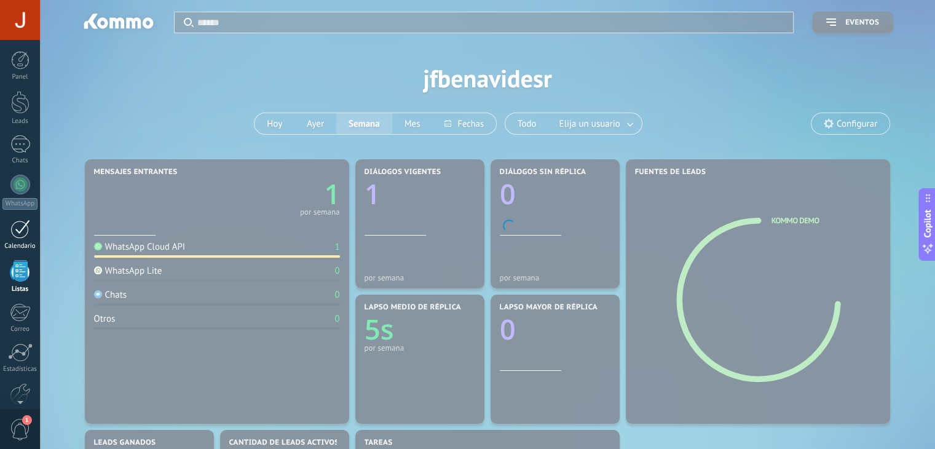
click at [17, 235] on div at bounding box center [20, 228] width 20 height 19
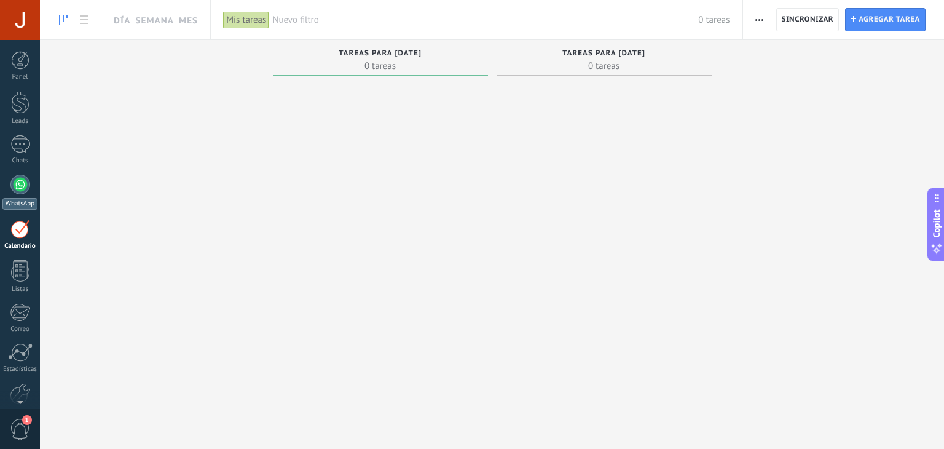
click at [21, 189] on div at bounding box center [20, 185] width 20 height 20
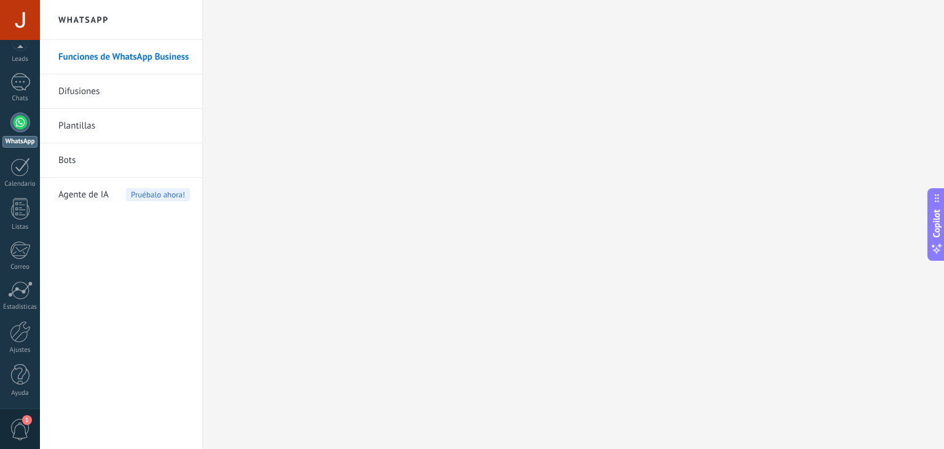
scroll to position [61, 0]
click at [15, 402] on div "Panel Leads Chats WhatsApp Clientes" at bounding box center [20, 200] width 40 height 420
click at [17, 329] on div at bounding box center [20, 332] width 21 height 22
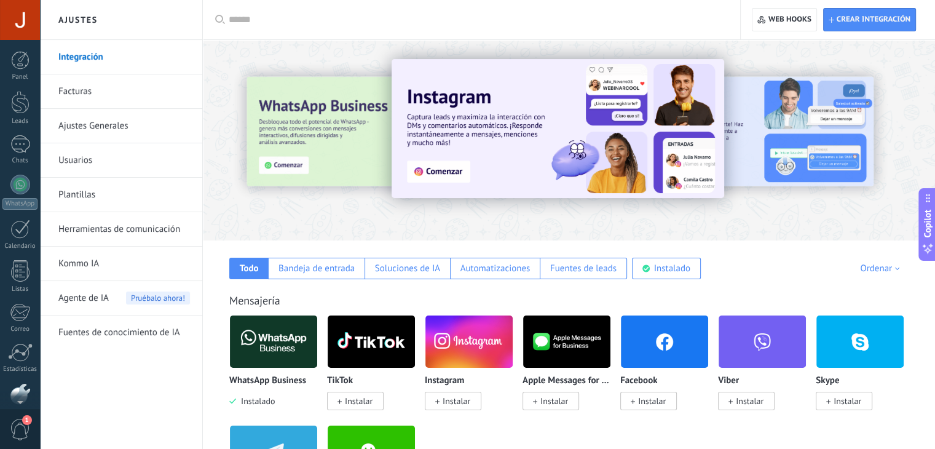
click at [36, 23] on div at bounding box center [20, 20] width 40 height 40
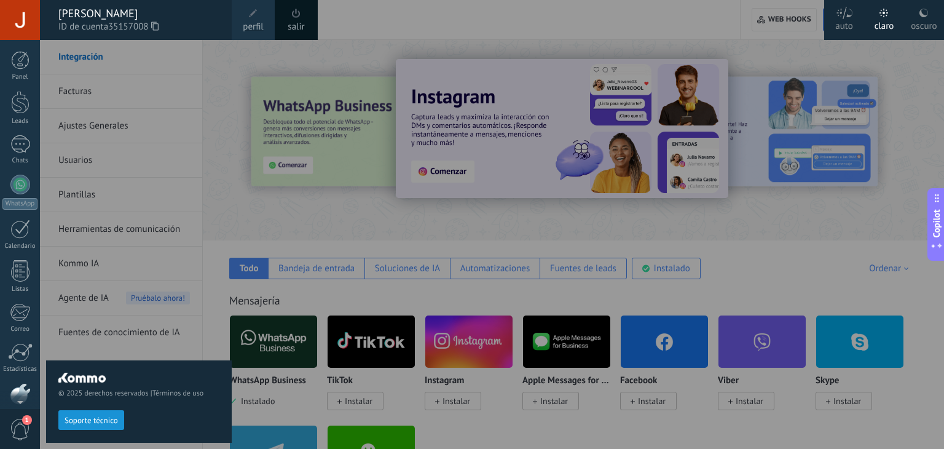
click at [261, 16] on link "perfil" at bounding box center [253, 20] width 43 height 40
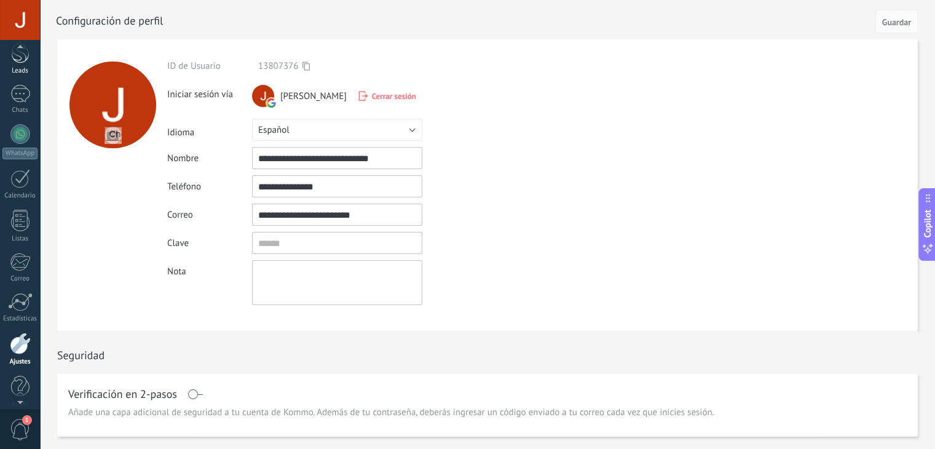
scroll to position [39, 0]
click at [15, 118] on div "Chats" at bounding box center [20, 122] width 36 height 8
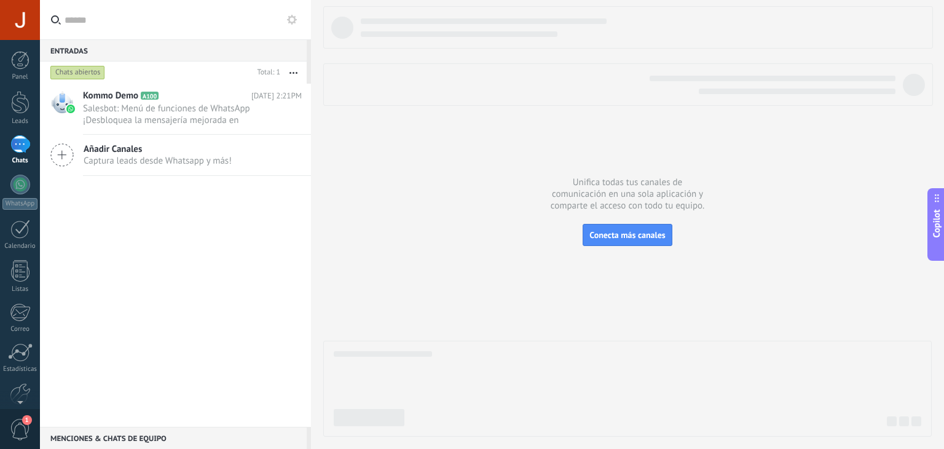
click at [15, 146] on div at bounding box center [20, 144] width 20 height 18
click at [296, 16] on icon at bounding box center [292, 20] width 10 height 10
click at [290, 20] on icon at bounding box center [292, 20] width 10 height 10
click at [294, 71] on div "Entradas 0 Chats abiertos Total: 1 Silenciar Acciones múltiples Ordenar Más rec…" at bounding box center [175, 224] width 271 height 449
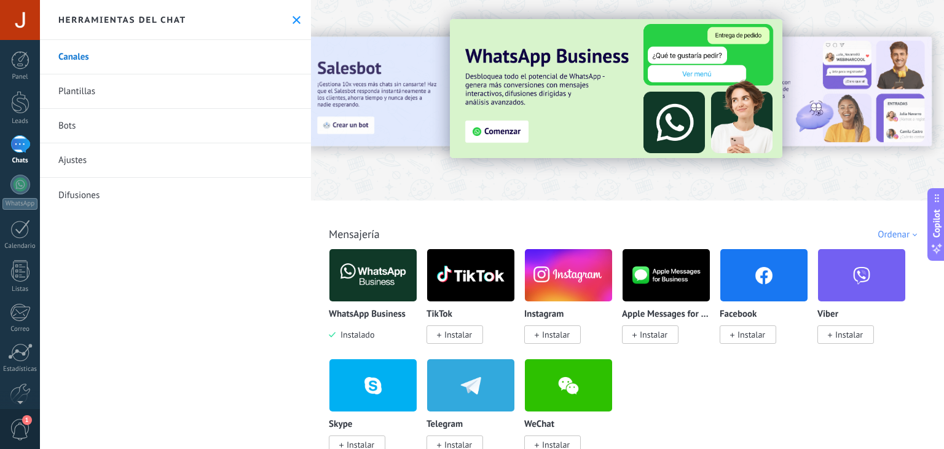
click at [23, 146] on div at bounding box center [20, 144] width 20 height 18
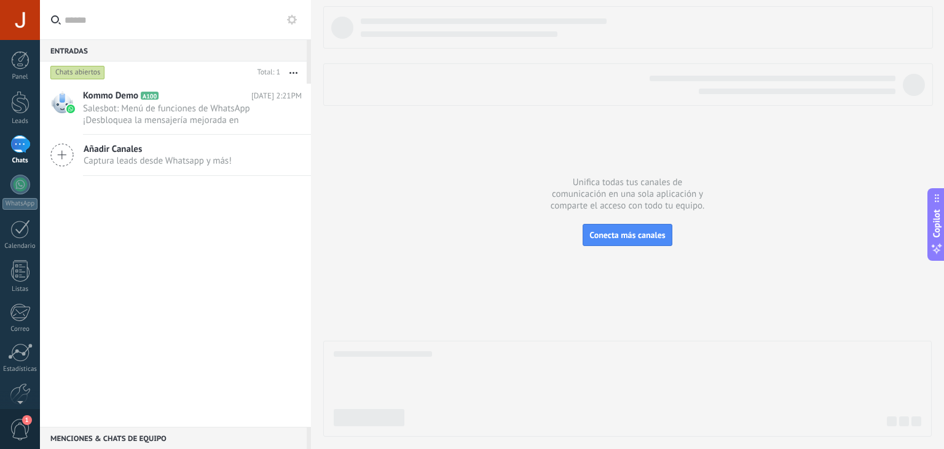
click at [117, 442] on div "Menciones & Chats de equipo 0" at bounding box center [173, 437] width 267 height 22
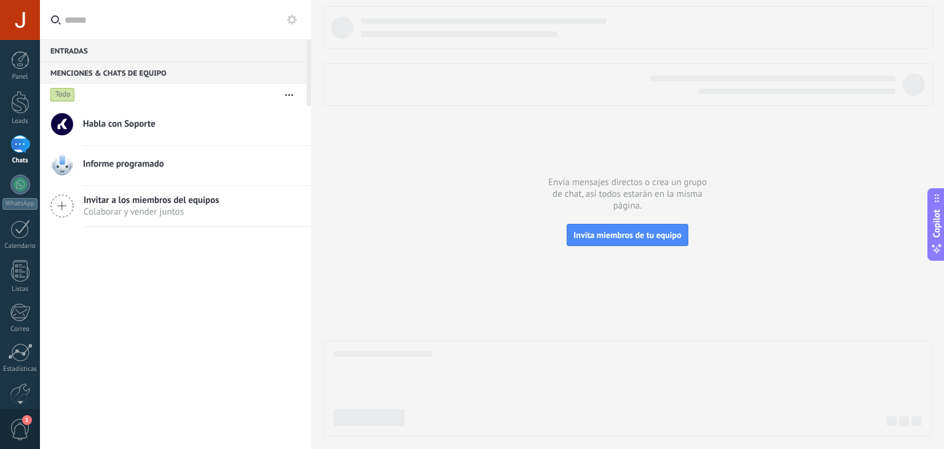
click at [125, 126] on span "Habla con Soporte" at bounding box center [119, 124] width 73 height 12
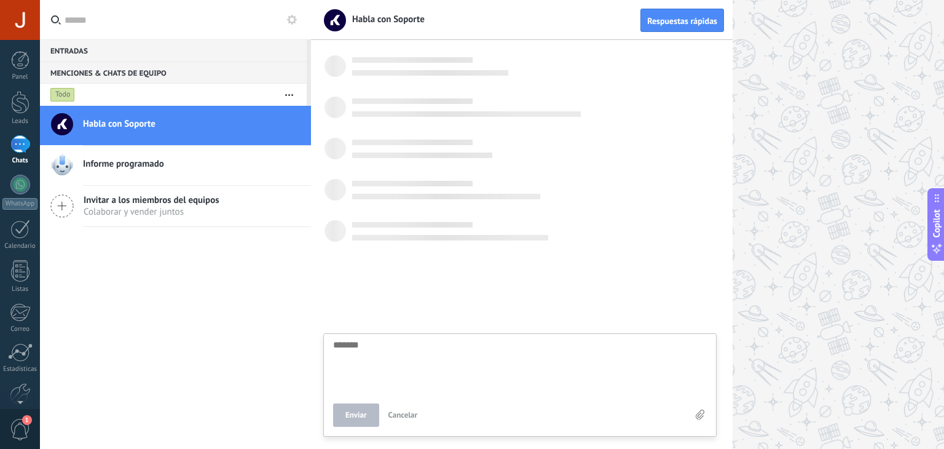
click at [125, 126] on span "Habla con Soporte" at bounding box center [119, 124] width 73 height 12
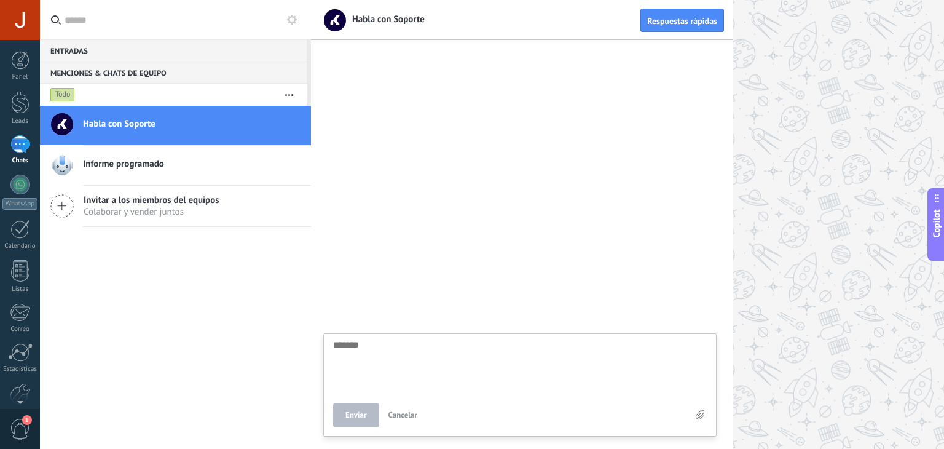
click at [376, 345] on textarea at bounding box center [520, 365] width 374 height 50
paste textarea "**********"
type textarea "**********"
click at [22, 23] on div at bounding box center [20, 20] width 40 height 40
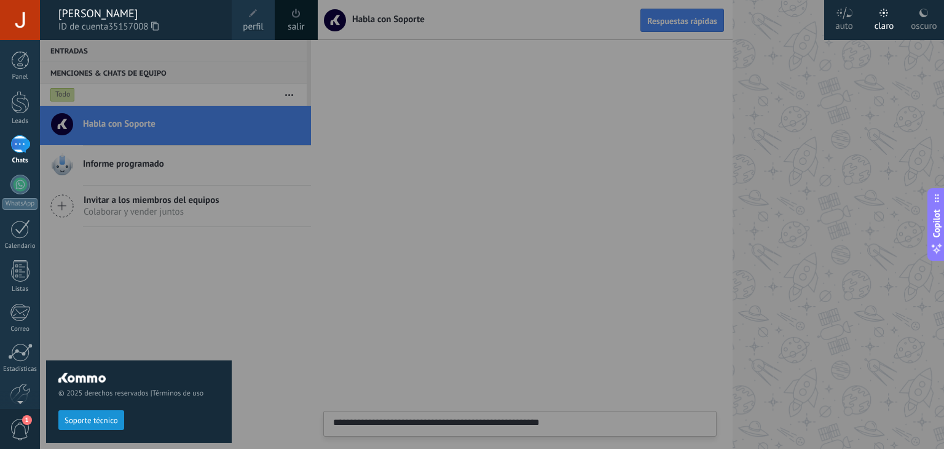
drag, startPoint x: 113, startPoint y: 26, endPoint x: 148, endPoint y: 26, distance: 35.0
click at [148, 26] on span "35157008" at bounding box center [133, 27] width 50 height 14
copy span "35157008"
click at [362, 223] on div at bounding box center [512, 224] width 944 height 449
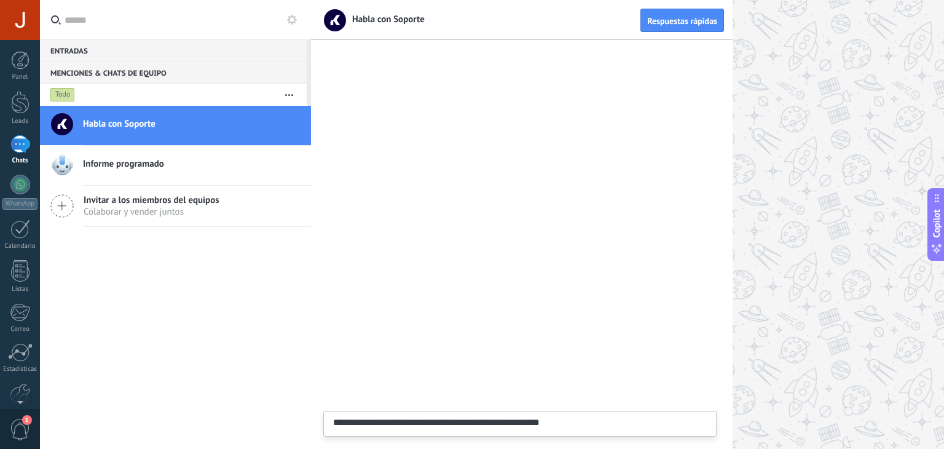
click at [538, 415] on div "**********" at bounding box center [520, 423] width 392 height 25
drag, startPoint x: 538, startPoint y: 415, endPoint x: 536, endPoint y: 426, distance: 11.1
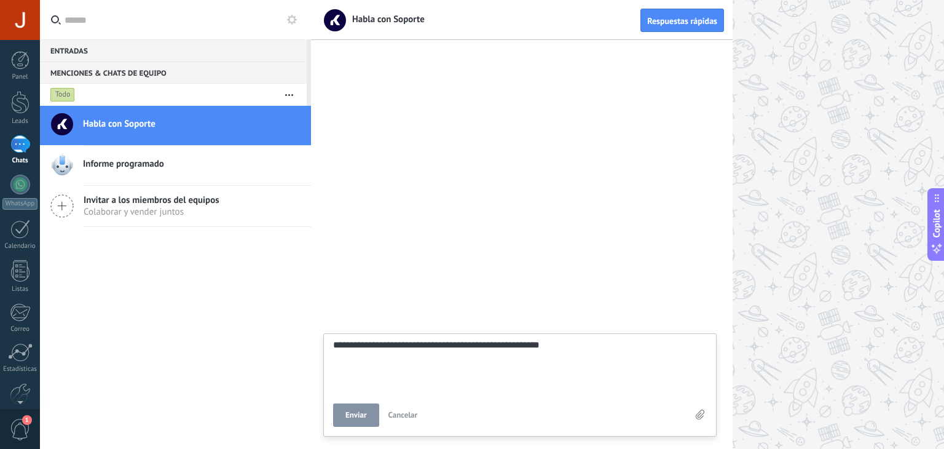
click at [551, 347] on textarea "**********" at bounding box center [520, 365] width 374 height 50
type textarea "**********"
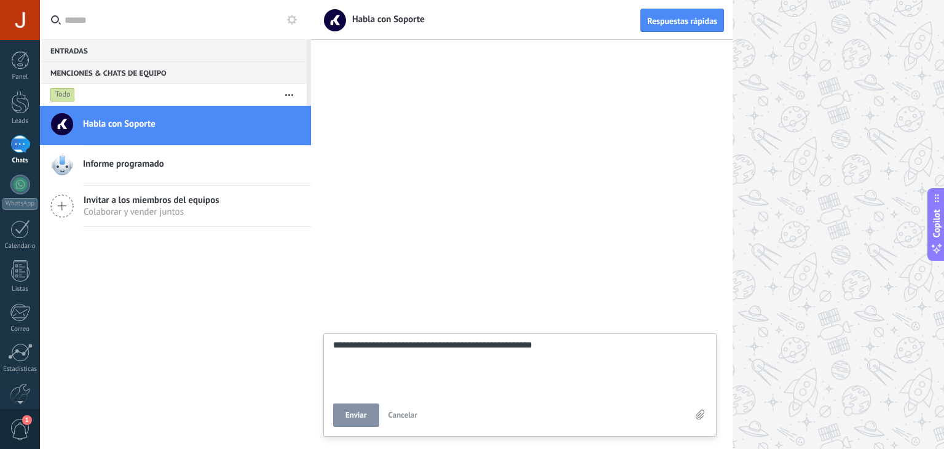
type textarea "**********"
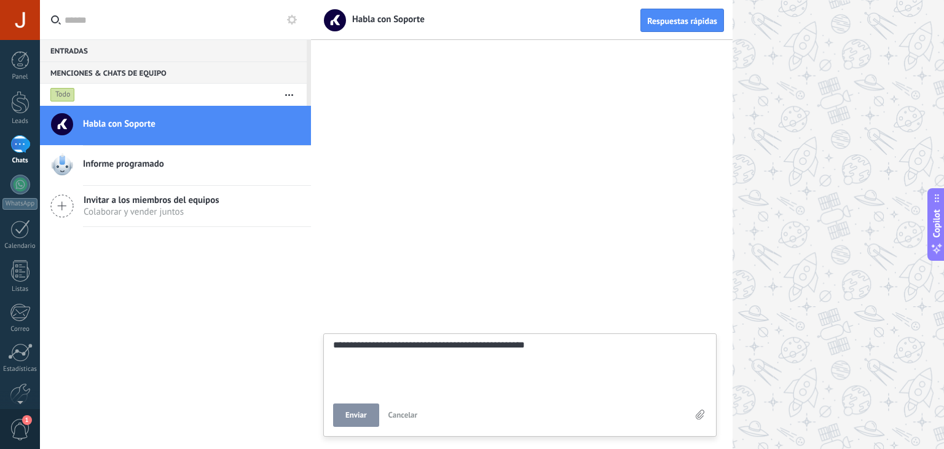
type textarea "**********"
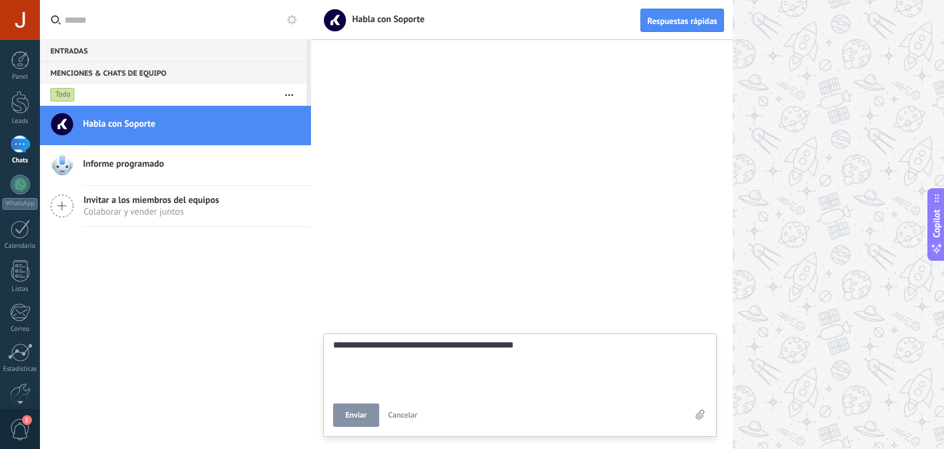
type textarea "**********"
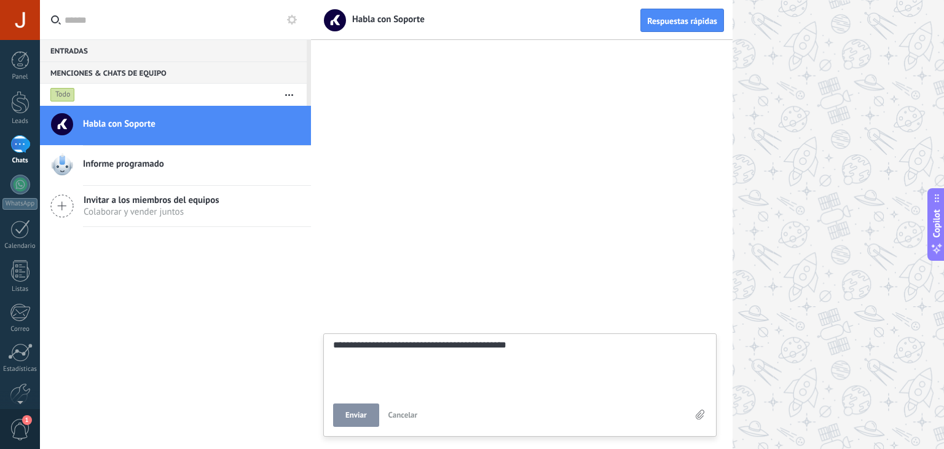
type textarea "**********"
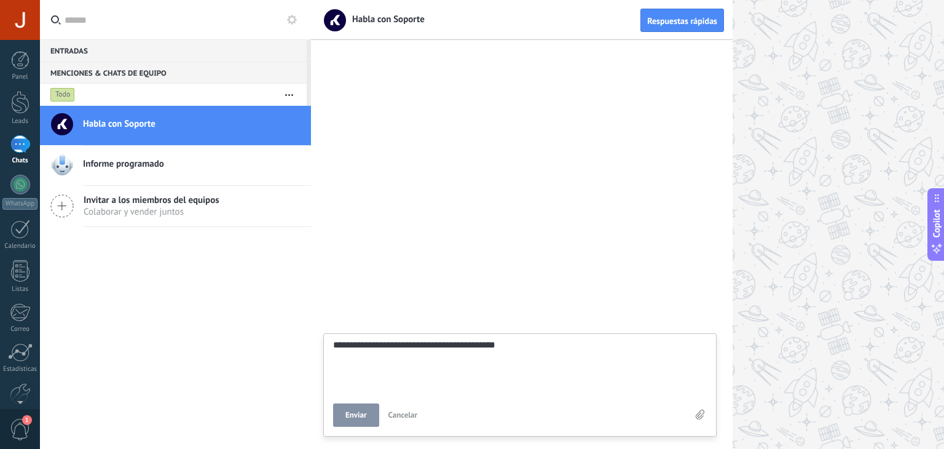
type textarea "**********"
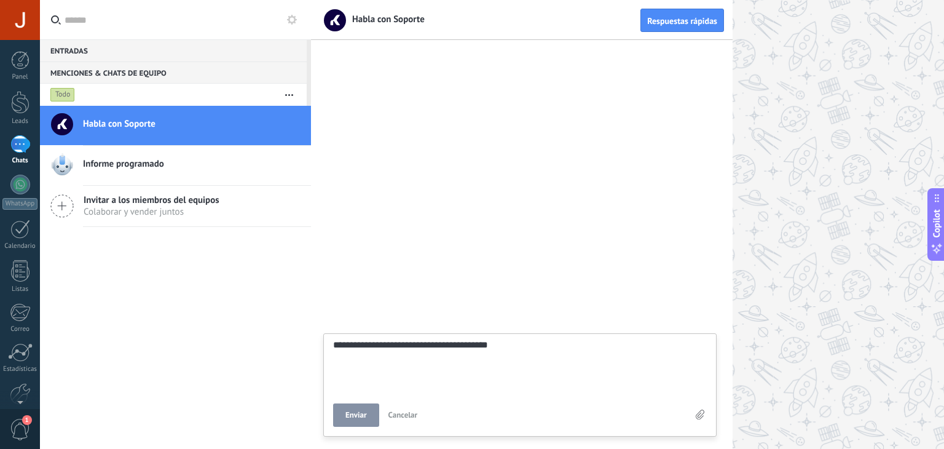
type textarea "**********"
paste textarea "********"
type textarea "**********"
click at [364, 423] on button "Enviar" at bounding box center [356, 414] width 46 height 23
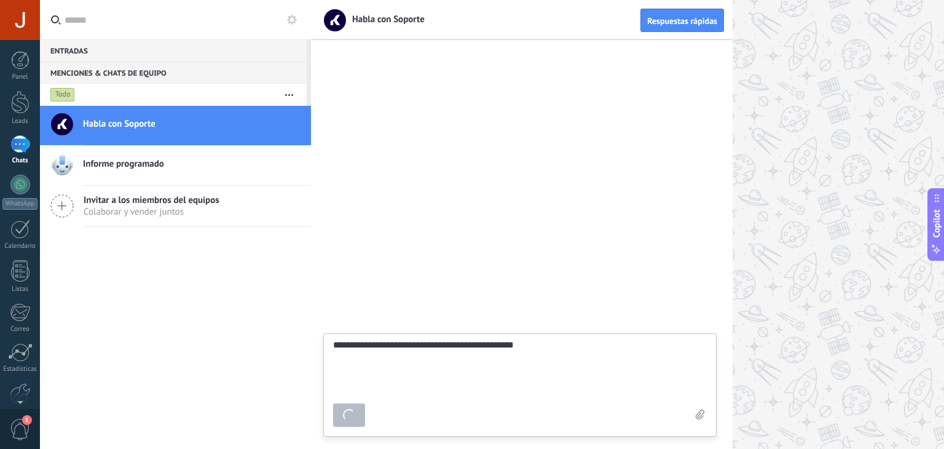
type textarea "*******"
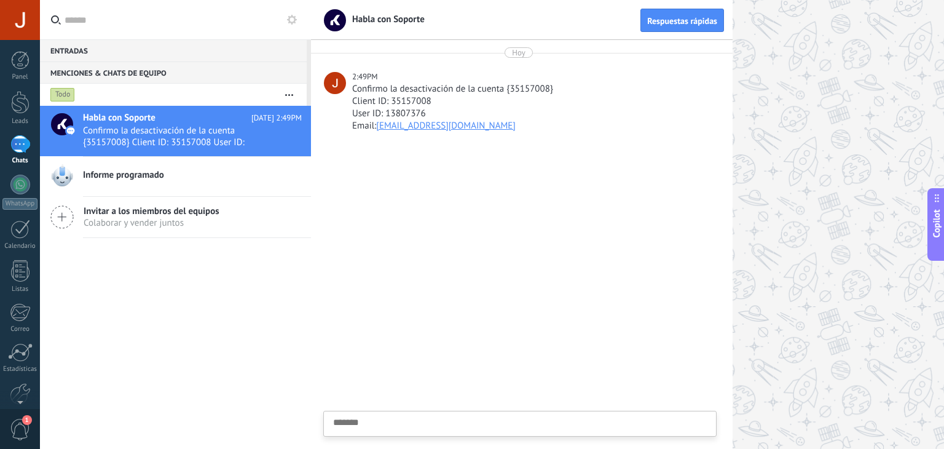
click at [12, 14] on div at bounding box center [20, 20] width 40 height 40
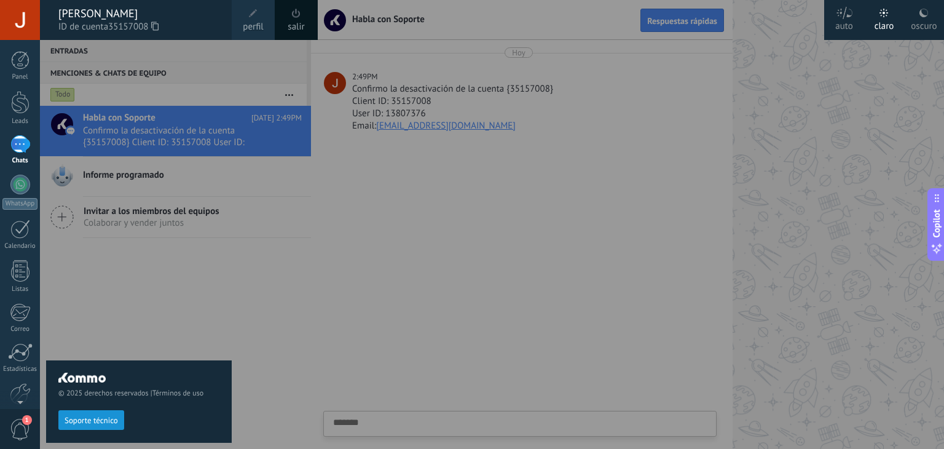
click at [303, 20] on link "salir" at bounding box center [296, 27] width 17 height 14
